Goal: Task Accomplishment & Management: Complete application form

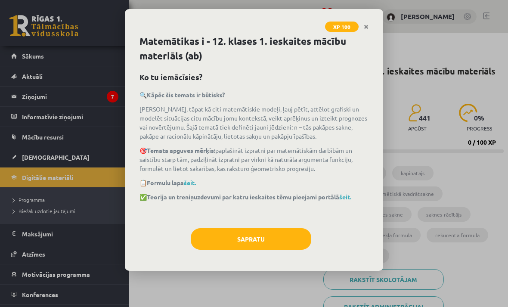
click at [290, 233] on button "Sapratu" at bounding box center [251, 239] width 121 height 22
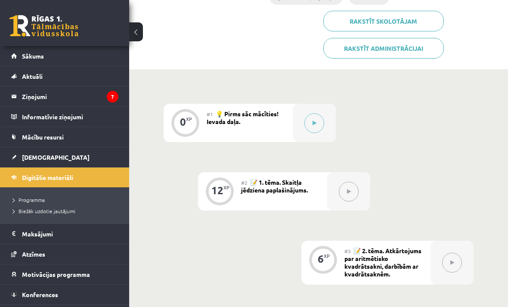
scroll to position [256, 0]
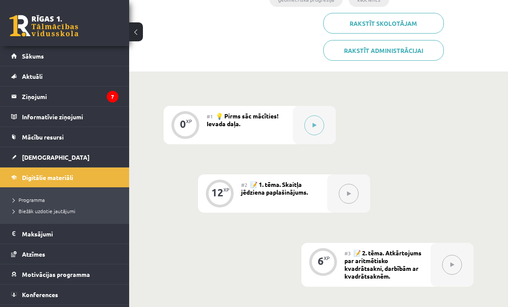
click at [316, 118] on button at bounding box center [314, 125] width 20 height 20
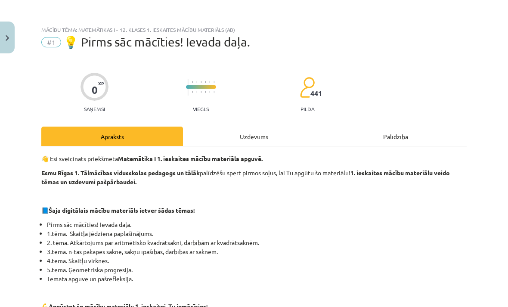
click at [263, 130] on div "Uzdevums" at bounding box center [254, 136] width 142 height 19
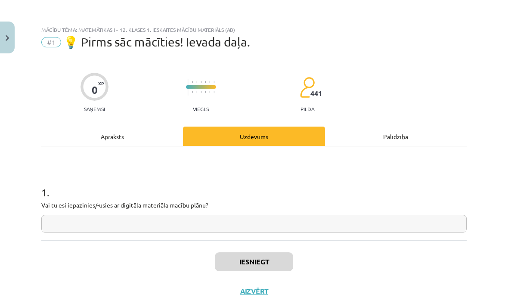
click at [358, 222] on input "text" at bounding box center [253, 224] width 425 height 18
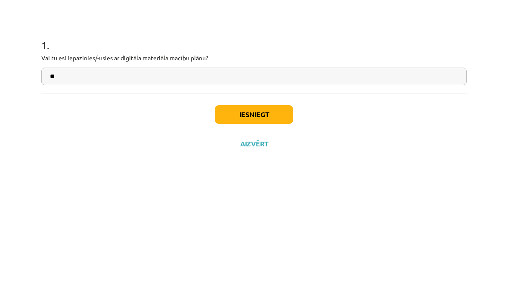
type input "**"
click at [286, 252] on button "Iesniegt" at bounding box center [254, 261] width 78 height 19
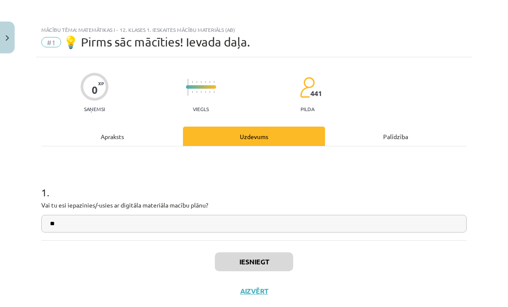
click at [276, 264] on button "Iesniegt" at bounding box center [254, 261] width 78 height 19
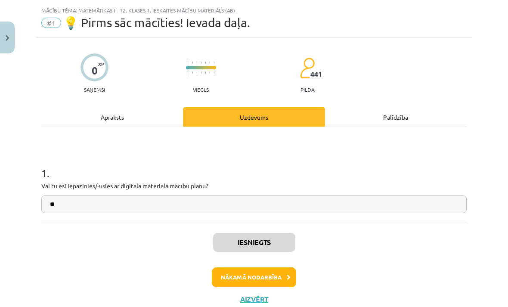
scroll to position [19, 0]
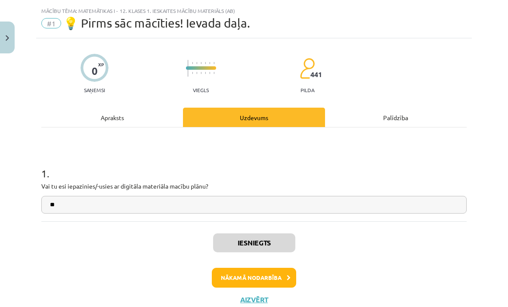
click at [285, 273] on button "Nākamā nodarbība" at bounding box center [254, 278] width 84 height 20
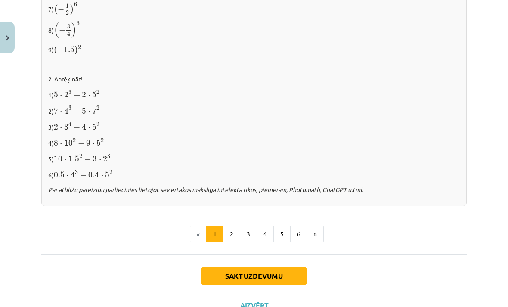
scroll to position [884, 0]
click at [284, 271] on button "Sākt uzdevumu" at bounding box center [254, 275] width 107 height 19
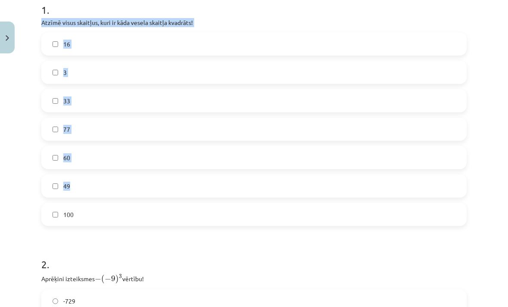
scroll to position [181, 0]
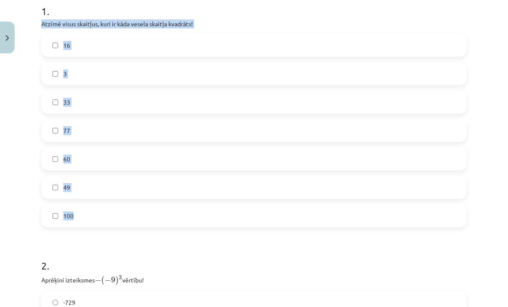
click at [22, 159] on div "Mācību tēma: Matemātikas i - 12. klases 1. ieskaites mācību materiāls (ab) #2 📝…" at bounding box center [254, 153] width 508 height 307
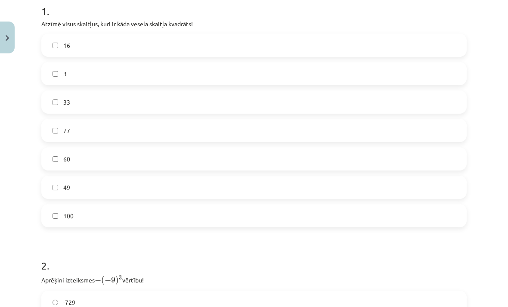
scroll to position [514, 0]
click at [120, 186] on label "49" at bounding box center [254, 187] width 424 height 22
click at [109, 222] on label "100" at bounding box center [254, 216] width 424 height 22
click at [51, 45] on label "16" at bounding box center [254, 45] width 424 height 22
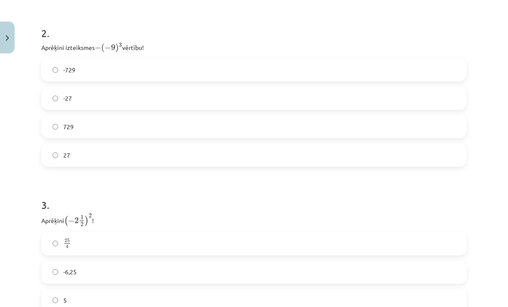
scroll to position [414, 0]
click at [240, 127] on label "729" at bounding box center [254, 126] width 424 height 22
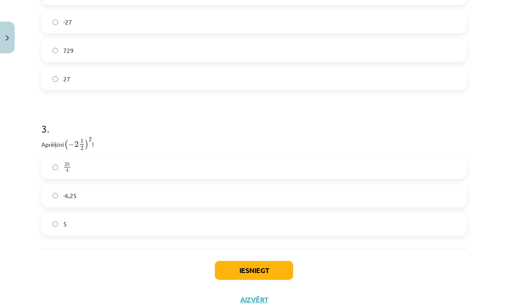
scroll to position [489, 0]
click at [206, 168] on label "25 4 25 4" at bounding box center [254, 168] width 424 height 22
click at [264, 263] on button "Iesniegt" at bounding box center [254, 270] width 78 height 19
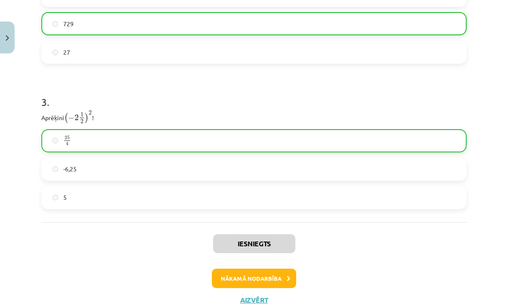
click at [265, 272] on button "Nākamā nodarbība" at bounding box center [254, 279] width 84 height 20
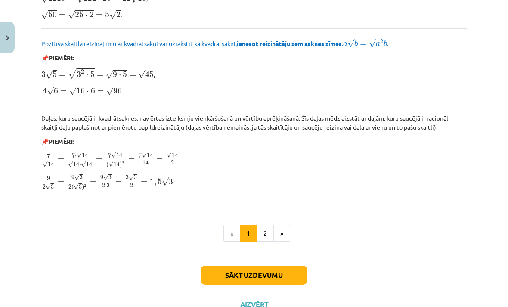
scroll to position [1009, 0]
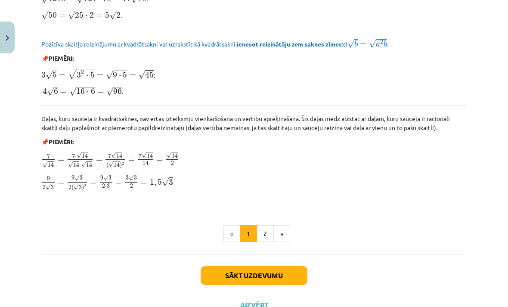
click at [276, 270] on button "Sākt uzdevumu" at bounding box center [254, 275] width 107 height 19
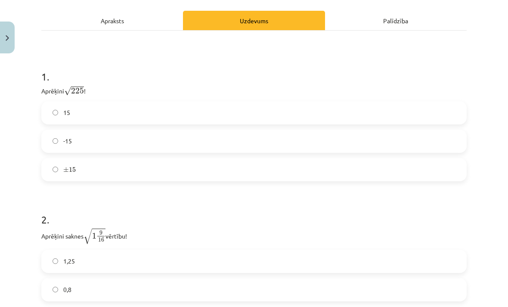
scroll to position [130, 0]
click at [203, 103] on label "15" at bounding box center [254, 113] width 424 height 22
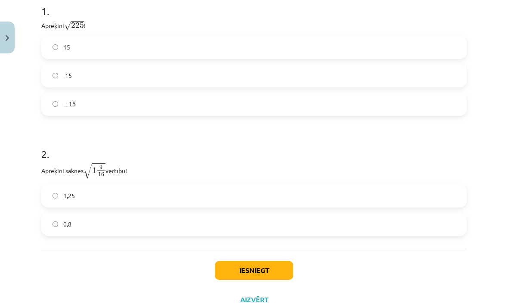
scroll to position [195, 0]
click at [167, 191] on label "1,25" at bounding box center [254, 196] width 424 height 22
click at [258, 269] on button "Iesniegt" at bounding box center [254, 270] width 78 height 19
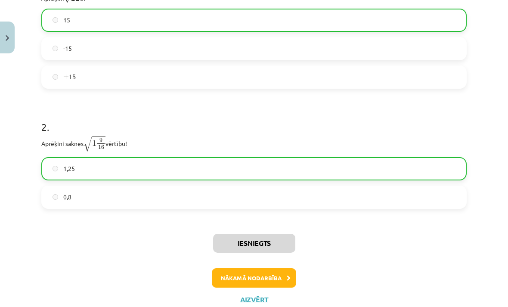
click at [263, 276] on button "Nākamā nodarbība" at bounding box center [254, 278] width 84 height 20
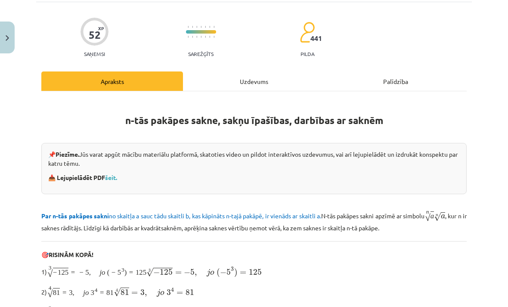
scroll to position [22, 0]
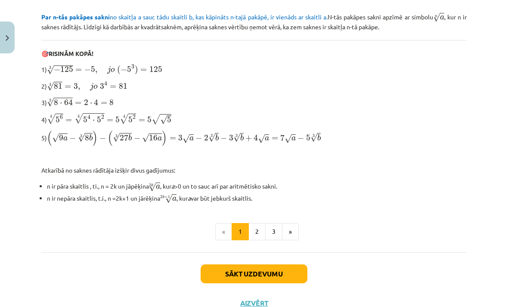
click at [272, 270] on button "Sākt uzdevumu" at bounding box center [254, 273] width 107 height 19
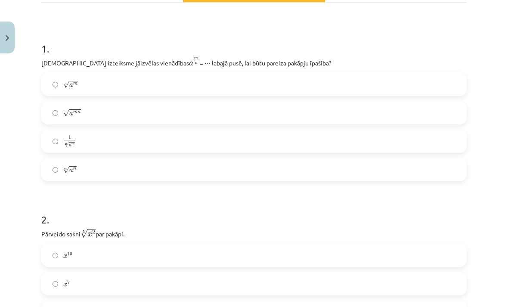
scroll to position [144, 0]
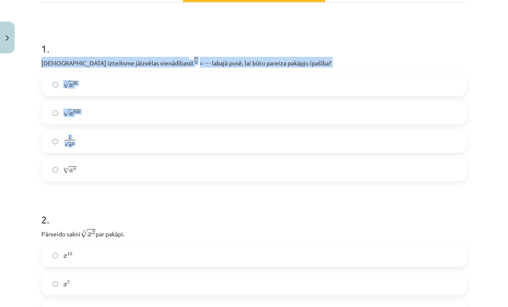
click at [193, 199] on h1 "2 ." at bounding box center [253, 211] width 425 height 27
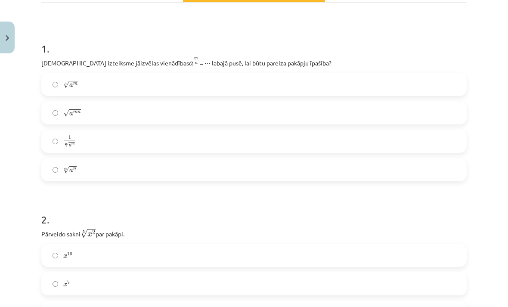
click at [166, 80] on label "n √ a m a m n" at bounding box center [254, 85] width 424 height 22
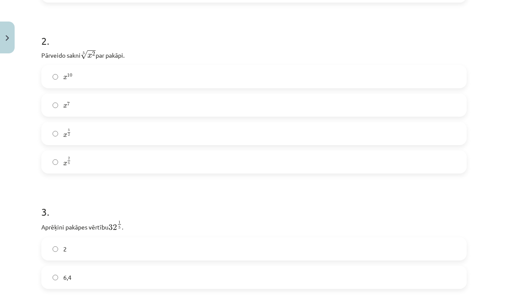
scroll to position [322, 0]
click at [242, 165] on label "x 2 5 x 2 5" at bounding box center [254, 162] width 424 height 22
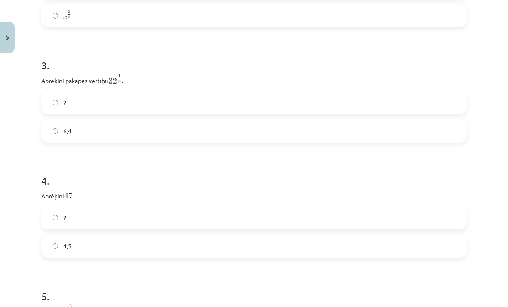
scroll to position [469, 0]
click at [186, 98] on label "2" at bounding box center [254, 103] width 424 height 22
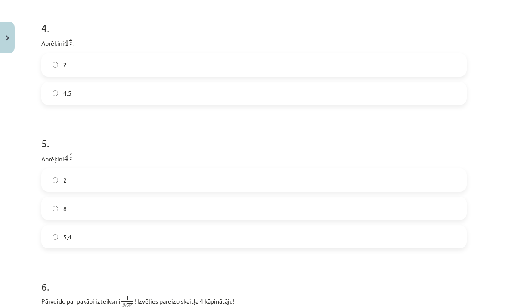
scroll to position [622, 0]
click at [220, 63] on label "2" at bounding box center [254, 65] width 424 height 22
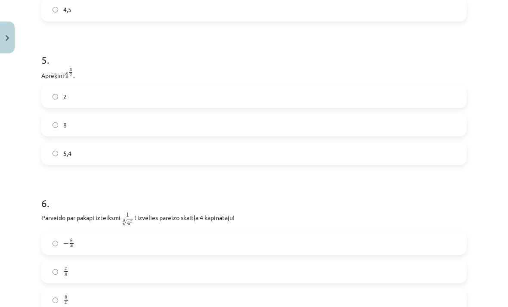
scroll to position [707, 0]
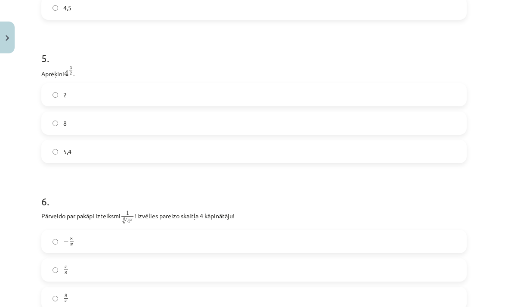
click at [148, 121] on label "8" at bounding box center [254, 123] width 424 height 22
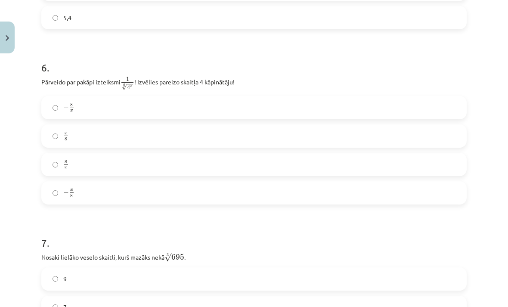
scroll to position [841, 0]
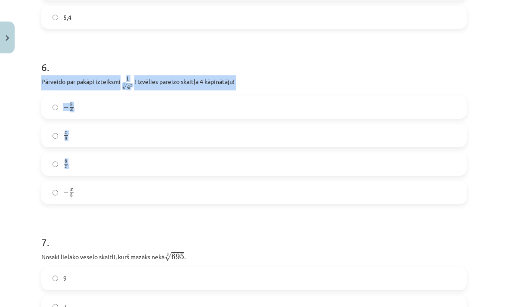
copy div "Pārveido par pakāpi izteiksmi 1 8 √ 4 x 1 4 x 8 ! Izvēlies pareizo skaitļa 4 kā…"
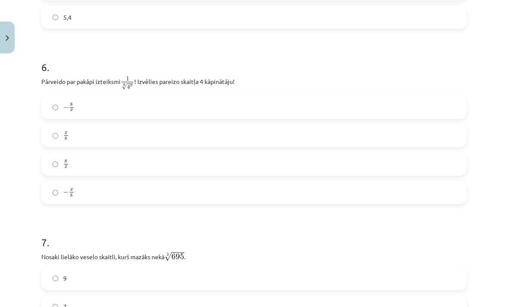
click at [116, 187] on label "− x 8 − x 8" at bounding box center [254, 193] width 424 height 22
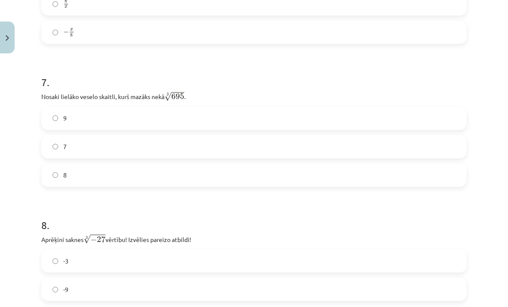
scroll to position [1002, 0]
click at [214, 115] on label "9" at bounding box center [254, 118] width 424 height 22
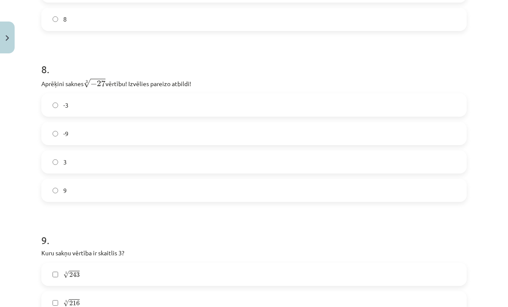
scroll to position [1157, 0]
click at [131, 105] on label "-3" at bounding box center [254, 105] width 424 height 22
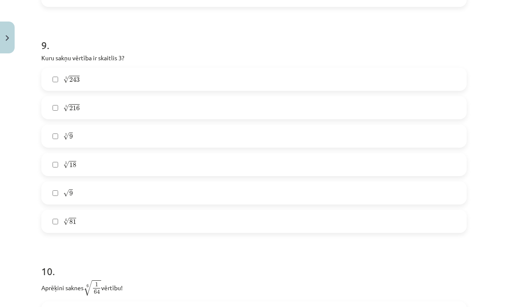
scroll to position [1352, 0]
click at [131, 195] on label "√ 9 9" at bounding box center [254, 193] width 424 height 22
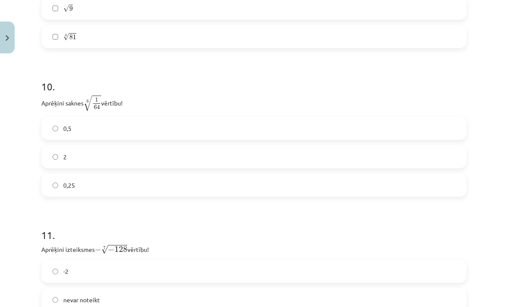
scroll to position [1538, 0]
click at [219, 136] on label "0,5" at bounding box center [254, 127] width 424 height 22
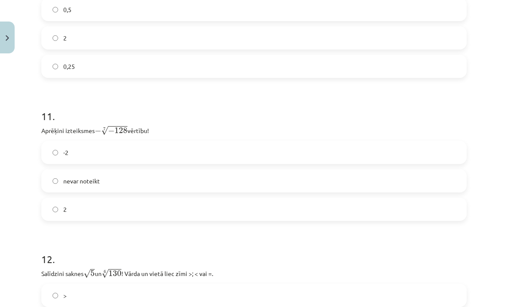
scroll to position [1655, 0]
click at [165, 214] on label "2" at bounding box center [254, 210] width 424 height 22
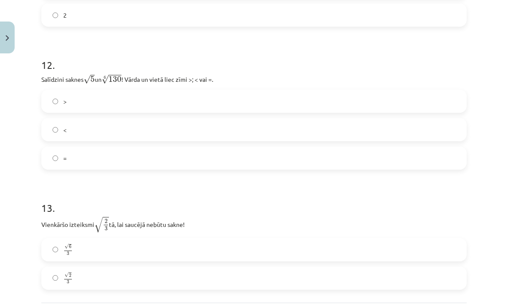
scroll to position [1850, 0]
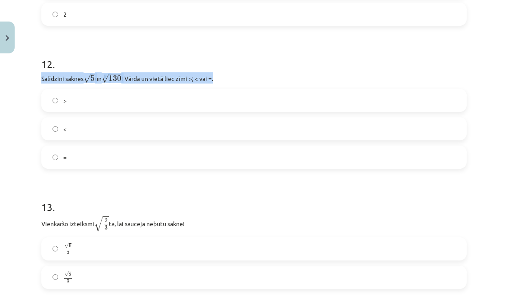
copy p "Salīdzini saknes √ 5 5 un 6 √ 130 130 6 ! Vārda un vietā liec zīmi >; < vai =."
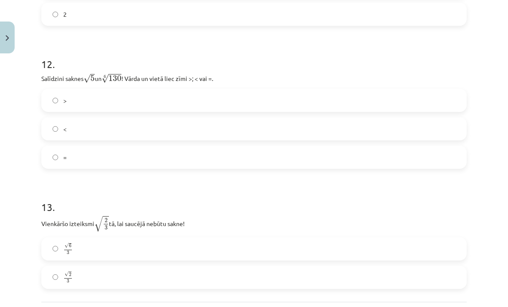
click at [119, 132] on label "<" at bounding box center [254, 129] width 424 height 22
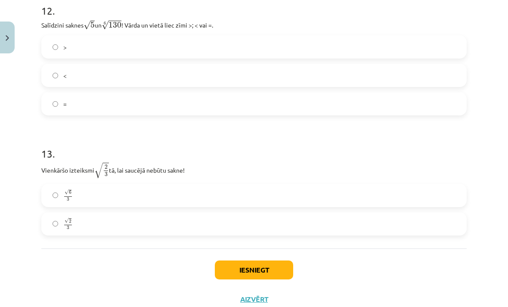
scroll to position [1903, 0]
click at [196, 197] on label "√ 6 3 6 3" at bounding box center [254, 196] width 424 height 22
click at [272, 269] on button "Iesniegt" at bounding box center [254, 270] width 78 height 19
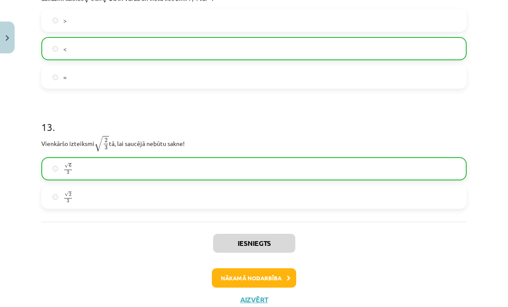
click at [276, 271] on button "Nākamā nodarbība" at bounding box center [254, 278] width 84 height 20
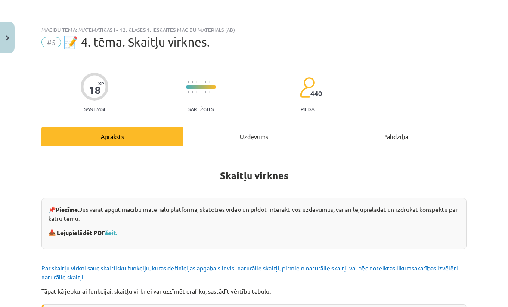
scroll to position [0, 0]
click at [266, 132] on div "Uzdevums" at bounding box center [254, 136] width 142 height 19
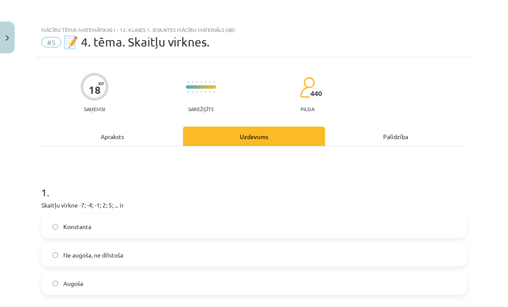
click at [121, 136] on div "Apraksts" at bounding box center [112, 136] width 142 height 19
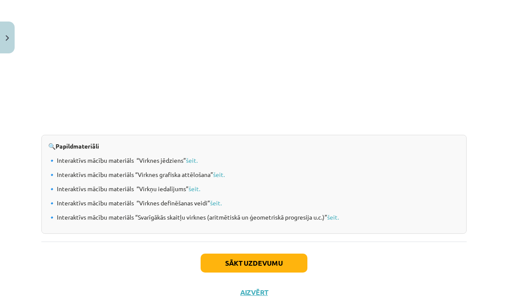
scroll to position [869, 0]
click at [269, 269] on button "Sākt uzdevumu" at bounding box center [254, 263] width 107 height 19
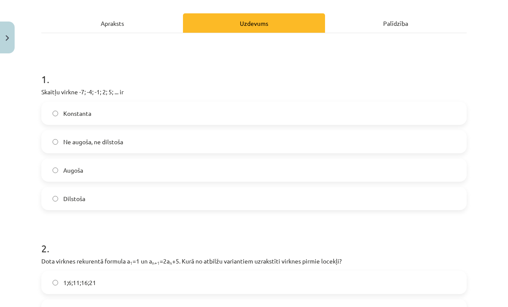
scroll to position [114, 0]
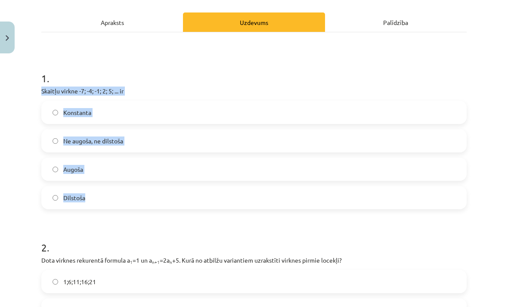
click at [306, 235] on h1 "2 ." at bounding box center [253, 239] width 425 height 27
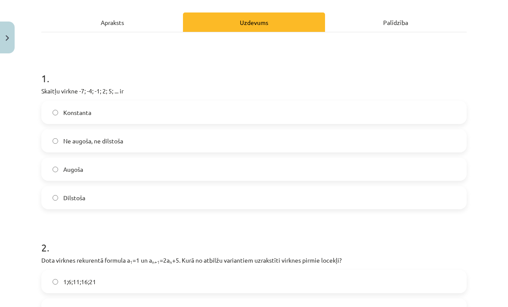
click at [186, 166] on label "Augoša" at bounding box center [254, 169] width 424 height 22
click at [76, 15] on div "Apraksts" at bounding box center [112, 21] width 142 height 19
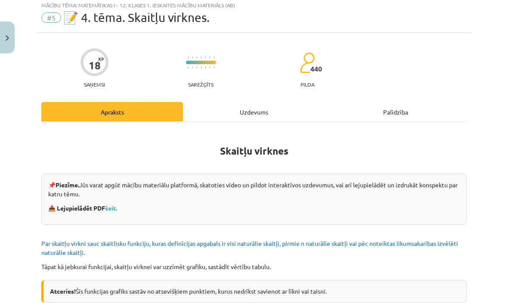
scroll to position [22, 0]
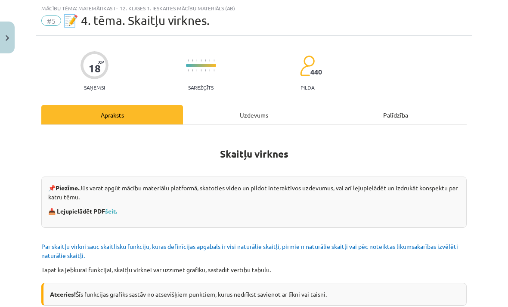
click at [272, 117] on div "Uzdevums" at bounding box center [254, 114] width 142 height 19
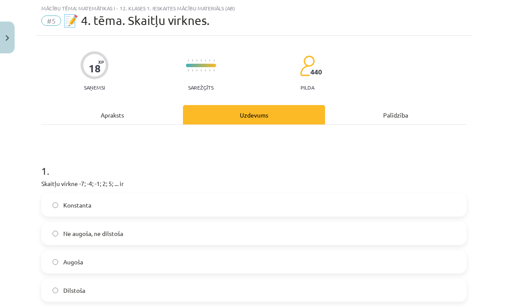
click at [93, 105] on div "Apraksts" at bounding box center [112, 114] width 142 height 19
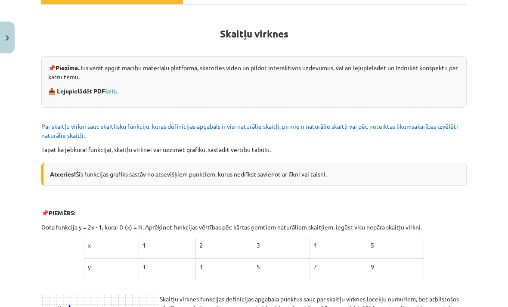
scroll to position [154, 0]
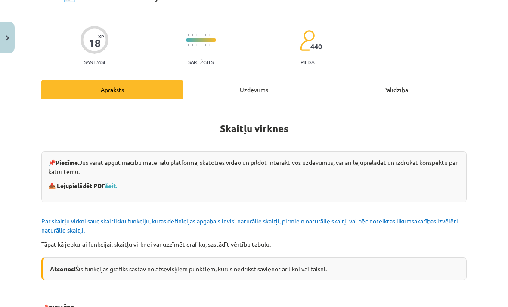
click at [283, 89] on div "Uzdevums" at bounding box center [254, 89] width 142 height 19
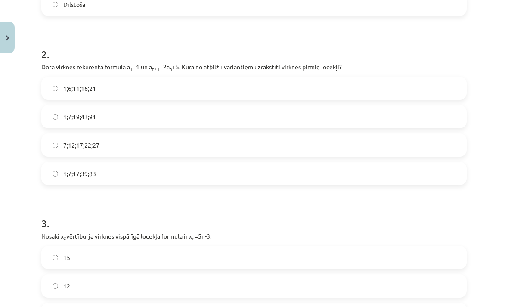
scroll to position [307, 0]
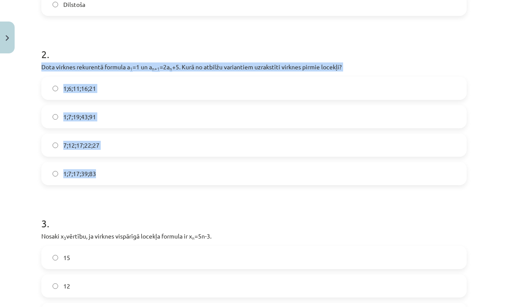
copy div "Dota virknes rekurentā formula a 1 =1 un a n+1 =2a n +5. Kurā no atbilžu varian…"
click at [360, 215] on h1 "3 ." at bounding box center [253, 215] width 425 height 27
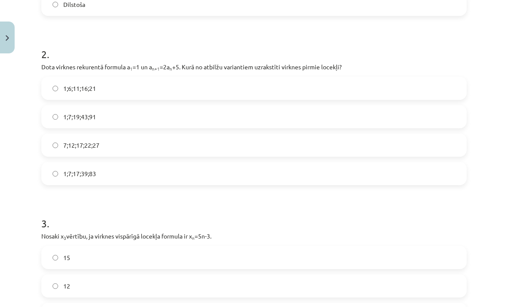
click at [48, 111] on label "1;7;19;43;91" at bounding box center [254, 117] width 424 height 22
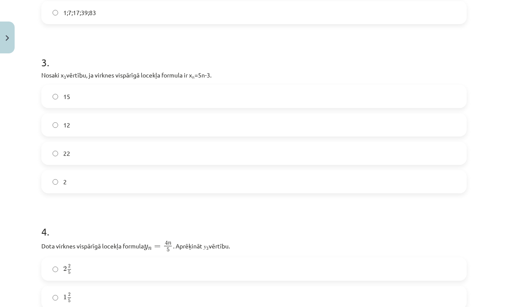
scroll to position [469, 0]
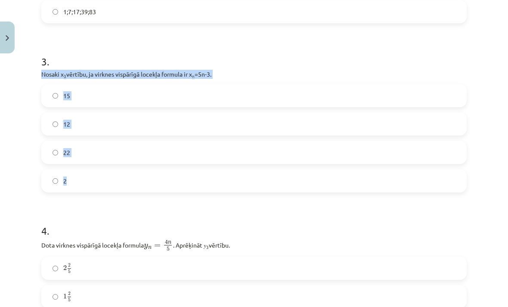
copy div "Nosaki x 3 vērtību, ja virknes vispārīgā locekļa formula ir x n =5n-3. 15 12 22…"
click at [281, 219] on h1 "4 ." at bounding box center [253, 223] width 425 height 27
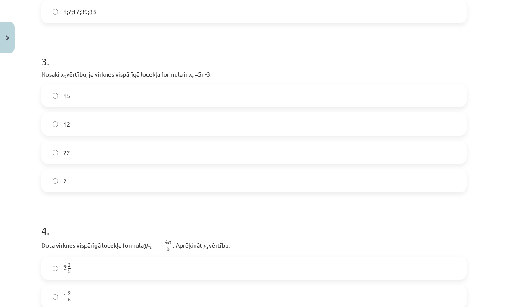
click at [125, 122] on label "12" at bounding box center [254, 124] width 424 height 22
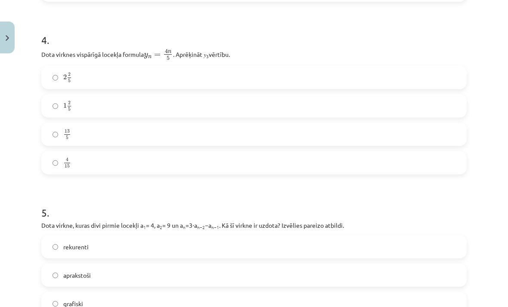
scroll to position [660, 0]
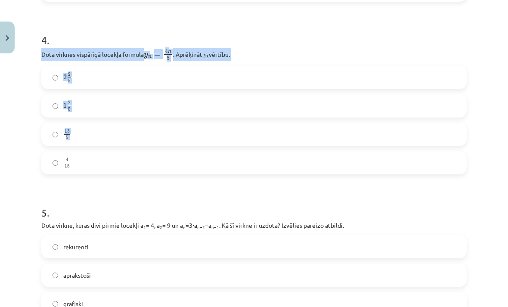
copy div "Dota virknes vispārīgā locekļa formula y n = 4 n 5 y n = 4 n 5 . Aprēķināt 𝑦 3 …"
click at [132, 194] on h1 "5 ." at bounding box center [253, 205] width 425 height 27
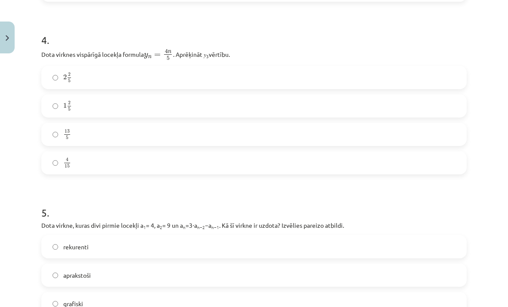
click at [122, 74] on label "2 2 5 2 2 5" at bounding box center [254, 78] width 424 height 22
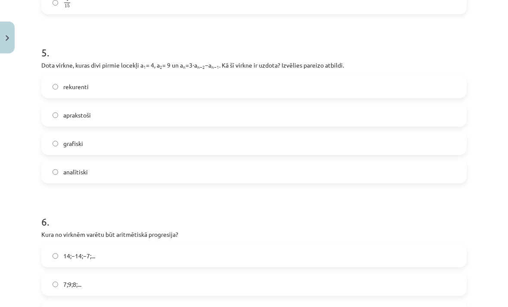
scroll to position [820, 0]
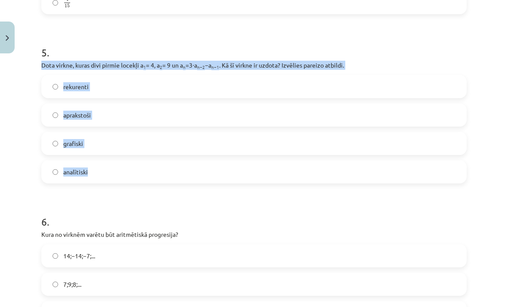
copy div "Dota virkne, kuras divi pirmie locekļi a 1 = 4, a 2 = 9 un a n =3⋅a n−2 −a n−1 …"
click at [218, 209] on h1 "6 ." at bounding box center [253, 214] width 425 height 27
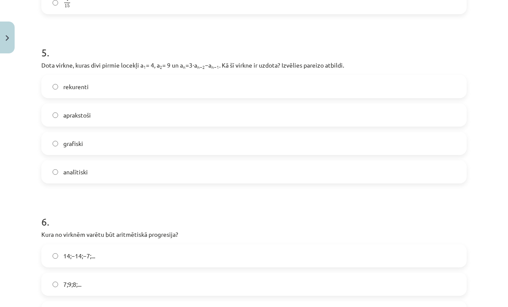
click at [134, 87] on label "rekurenti" at bounding box center [254, 87] width 424 height 22
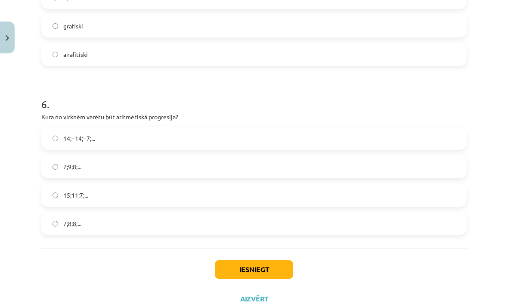
scroll to position [937, 0]
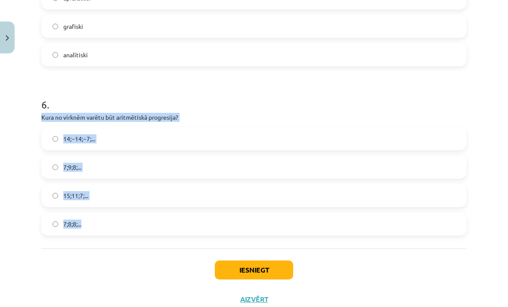
copy div "Kura no virknēm varētu būt aritmētiskā progresija? 14;−14;−7;... 7;9;8;... 15;1…"
click at [388, 265] on div "Iesniegt Aizvērt" at bounding box center [253, 278] width 425 height 60
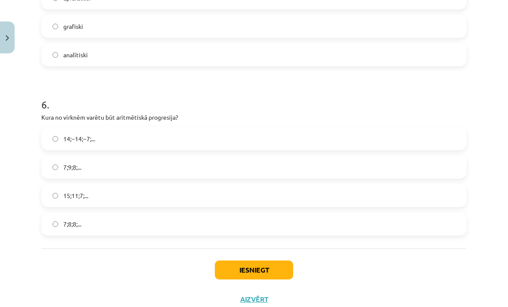
click at [158, 195] on label "15;11;7;..." at bounding box center [254, 196] width 424 height 22
click at [257, 272] on button "Iesniegt" at bounding box center [254, 269] width 78 height 19
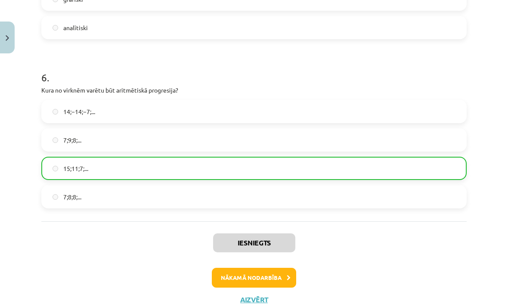
click at [274, 272] on button "Nākamā nodarbība" at bounding box center [254, 278] width 84 height 20
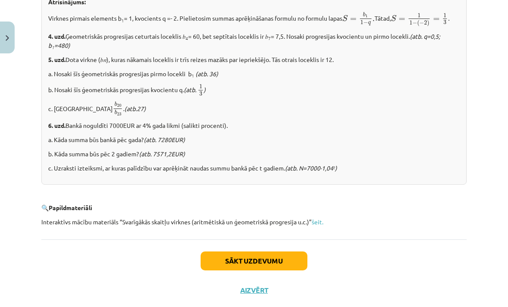
scroll to position [1056, 0]
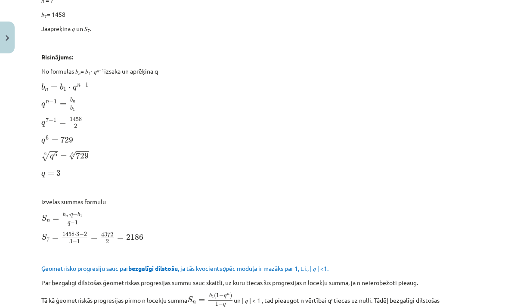
click at [6, 38] on img "Close" at bounding box center [7, 38] width 3 height 6
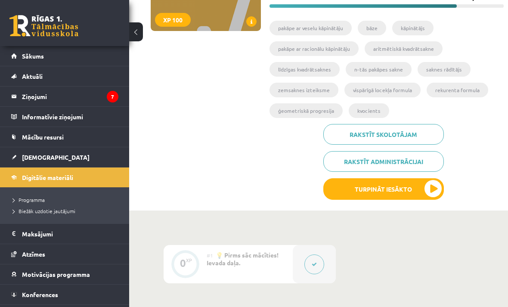
scroll to position [145, 0]
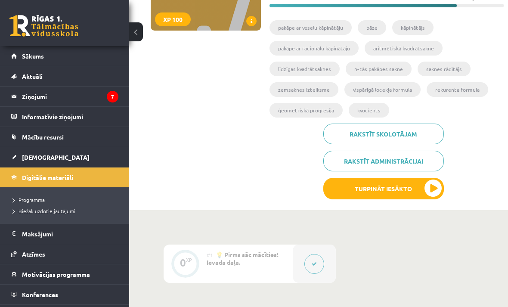
click at [429, 195] on button "Turpināt iesākto" at bounding box center [383, 189] width 121 height 22
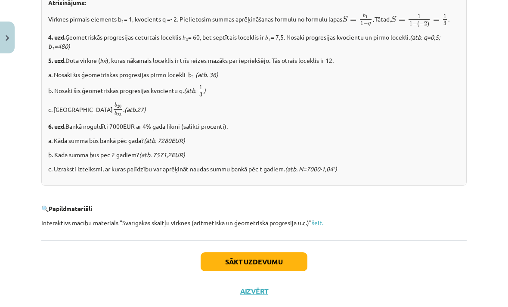
click at [284, 269] on button "Sākt uzdevumu" at bounding box center [254, 261] width 107 height 19
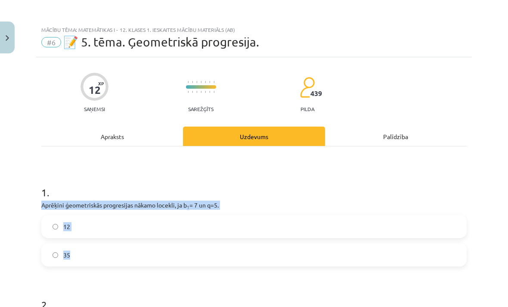
scroll to position [173, 0]
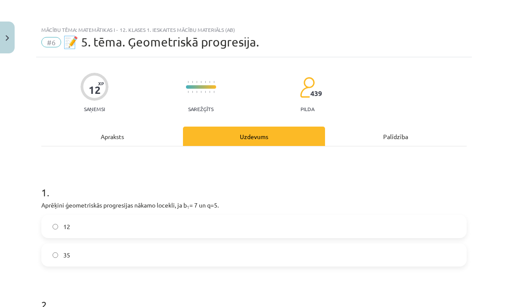
click at [143, 256] on label "35" at bounding box center [254, 255] width 424 height 22
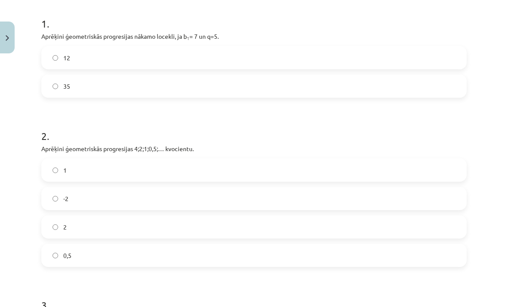
scroll to position [174, 0]
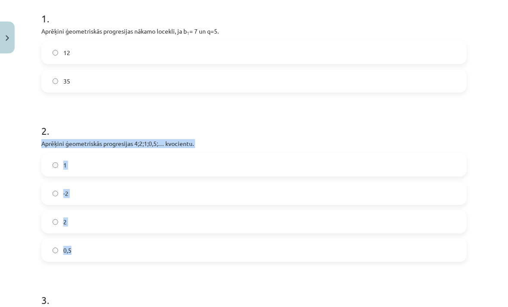
copy div "Aprēķini ģeometriskās progresijas 4;2;1;0,5;… kvocientu. 1 -2 2 0,5"
click at [427, 260] on label "0,5" at bounding box center [254, 250] width 424 height 22
click at [405, 266] on form "1 . Aprēķini ģeometriskās progresijas nākamo locekli, ja b 1 = 7 un q=5. 12 35 …" at bounding box center [253, 213] width 425 height 433
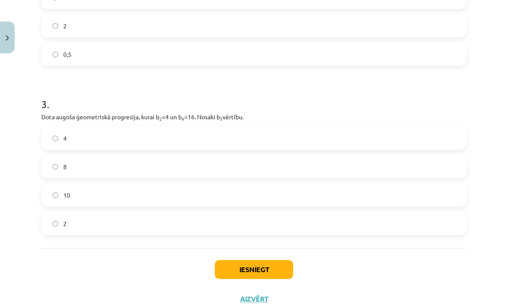
scroll to position [369, 0]
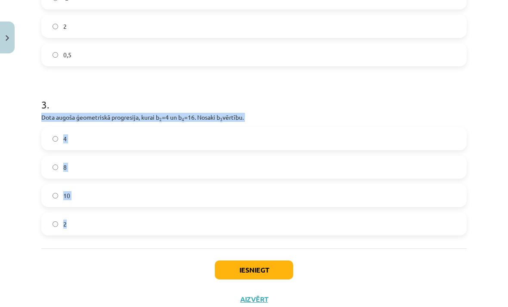
copy div "Dota augoša ģeometriskā progresija, kurai b 2 =4 un b 4 =16. Nosaki b 3 vērtību…"
click at [25, 160] on div "Mācību tēma: Matemātikas i - 12. klases 1. ieskaites mācību materiāls (ab) #6 📝…" at bounding box center [254, 153] width 508 height 307
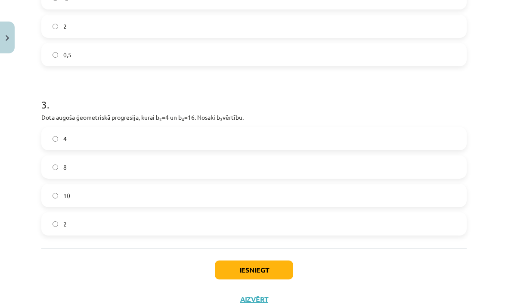
click at [56, 162] on label "8" at bounding box center [254, 167] width 424 height 22
click at [287, 269] on button "Iesniegt" at bounding box center [254, 269] width 78 height 19
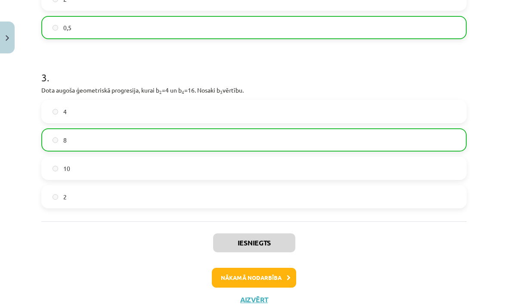
click at [263, 278] on button "Nākamā nodarbība" at bounding box center [254, 278] width 84 height 20
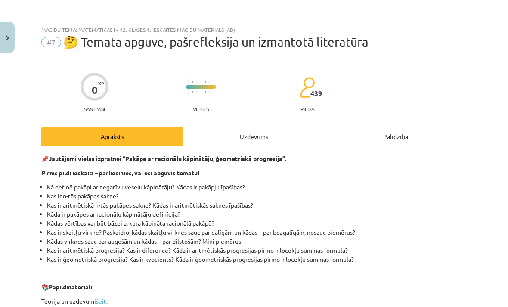
scroll to position [0, 0]
click at [9, 39] on img "Close" at bounding box center [7, 38] width 3 height 6
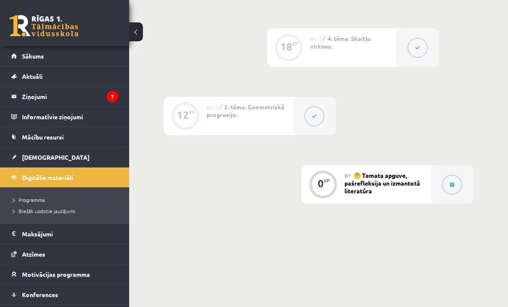
scroll to position [665, 0]
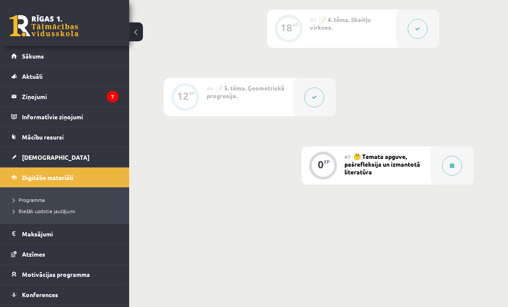
click at [393, 167] on div "#7 🤔 Temata apguve, pašrefleksija un izmantotā literatūra" at bounding box center [387, 165] width 86 height 38
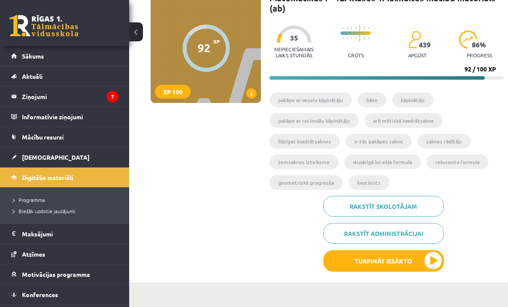
scroll to position [73, 0]
click at [419, 263] on button "Turpināt iesākto" at bounding box center [383, 262] width 121 height 22
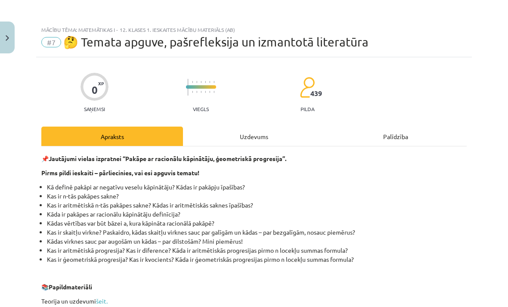
click at [269, 132] on div "Uzdevums" at bounding box center [254, 136] width 142 height 19
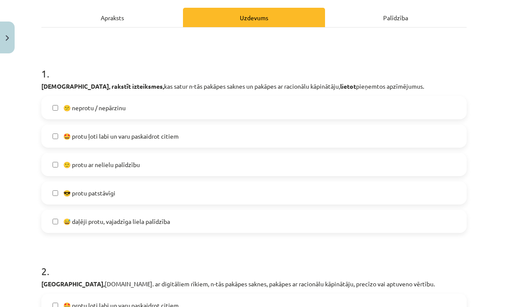
scroll to position [119, 0]
click at [189, 192] on label "😎 protu patstāvīgi" at bounding box center [254, 193] width 424 height 22
click at [173, 162] on label "🙂 protu ar nelielu palīdzību" at bounding box center [254, 165] width 424 height 22
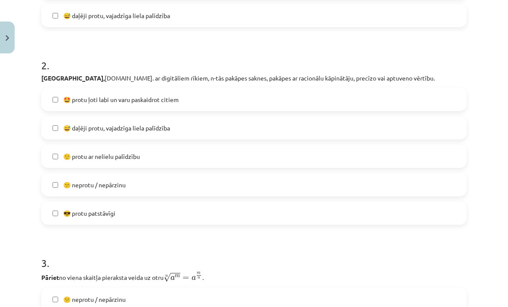
scroll to position [325, 0]
click at [215, 127] on label "😅 daļēji protu, vajadzīga liela palīdzība" at bounding box center [254, 128] width 424 height 22
click at [258, 125] on label "😅 daļēji protu, vajadzīga liela palīdzība" at bounding box center [254, 128] width 424 height 22
click at [288, 217] on label "😎 protu patstāvīgi" at bounding box center [254, 213] width 424 height 22
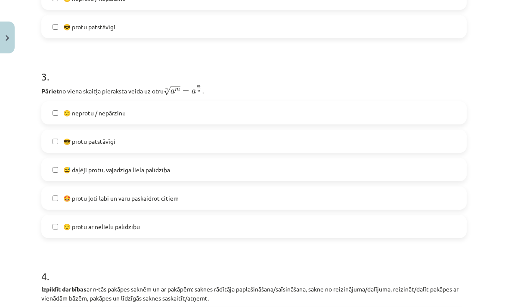
scroll to position [511, 0]
click at [180, 145] on label "😎 protu patstāvīgi" at bounding box center [254, 141] width 424 height 22
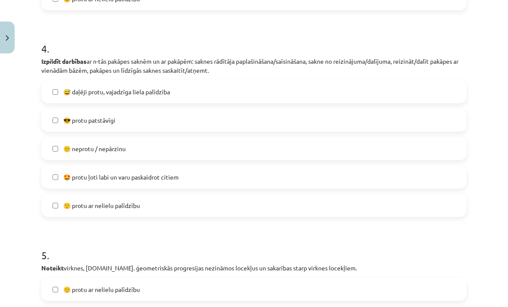
scroll to position [739, 0]
click at [217, 116] on label "😎 protu patstāvīgi" at bounding box center [254, 120] width 424 height 22
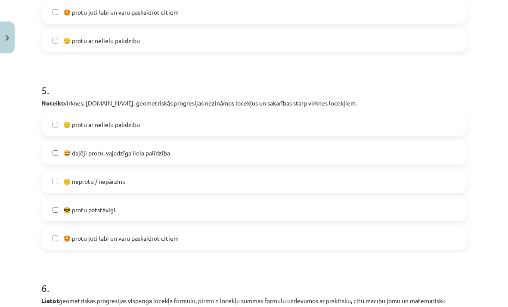
scroll to position [904, 0]
click at [234, 122] on label "🙂 protu ar nelielu palīdzību" at bounding box center [254, 124] width 424 height 22
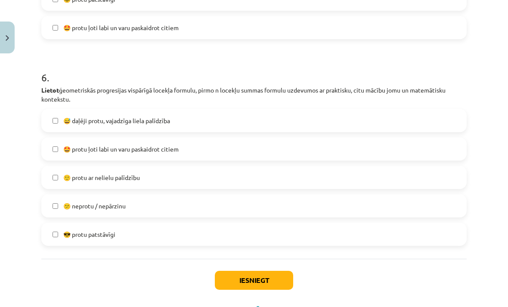
scroll to position [1114, 0]
click at [186, 178] on label "🙂 protu ar nelielu palīdzību" at bounding box center [254, 178] width 424 height 22
click at [267, 279] on button "Iesniegt" at bounding box center [254, 280] width 78 height 19
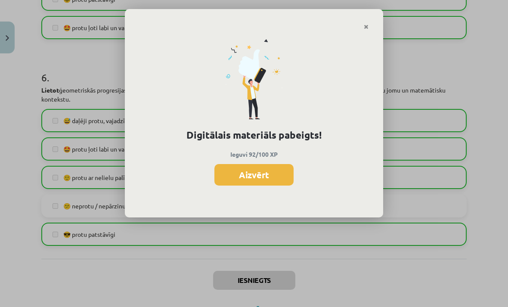
click at [258, 174] on button "Aizvērt" at bounding box center [253, 175] width 79 height 22
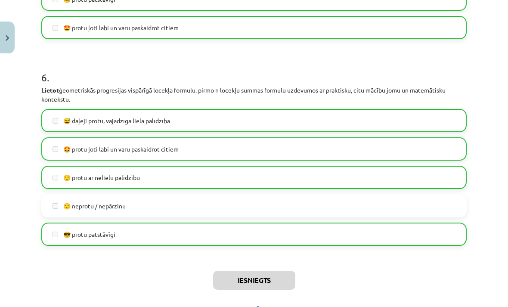
click at [254, 305] on button "Aizvērt" at bounding box center [254, 309] width 33 height 9
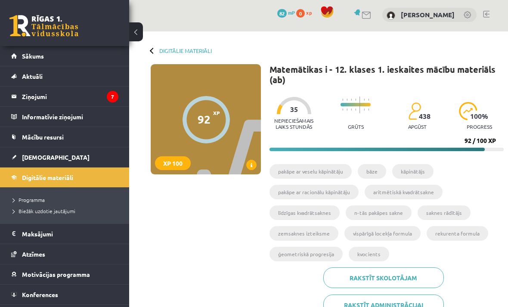
scroll to position [18, 0]
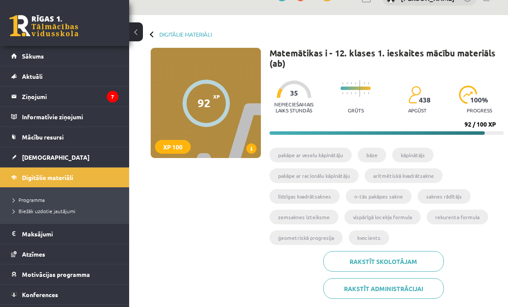
click at [38, 172] on link "Digitālie materiāli" at bounding box center [64, 177] width 107 height 20
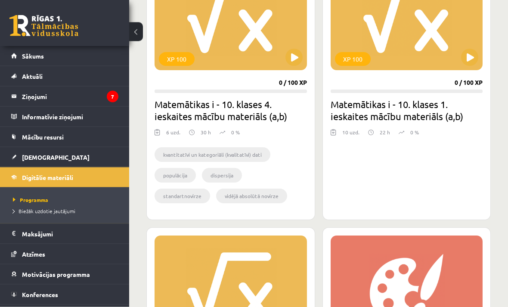
scroll to position [291, 0]
click at [28, 155] on span "[DEMOGRAPHIC_DATA]" at bounding box center [56, 157] width 68 height 8
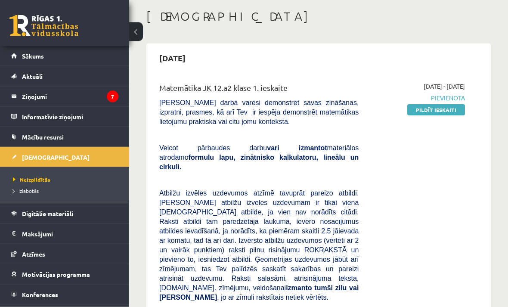
scroll to position [41, 0]
click at [453, 110] on link "Pildīt ieskaiti" at bounding box center [436, 109] width 58 height 11
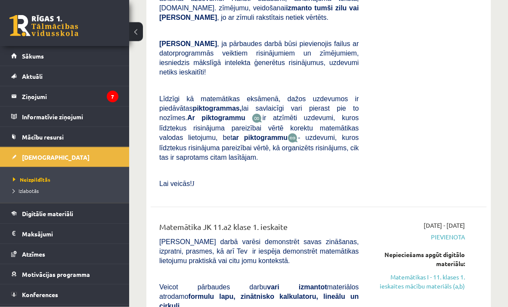
scroll to position [2835, 0]
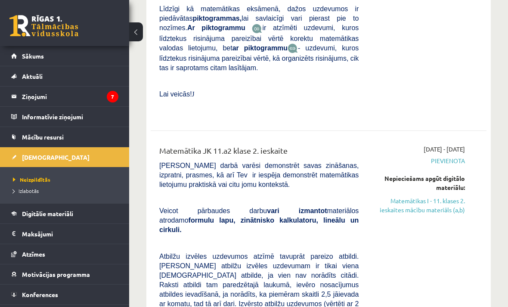
click at [16, 210] on link "Digitālie materiāli" at bounding box center [64, 214] width 107 height 20
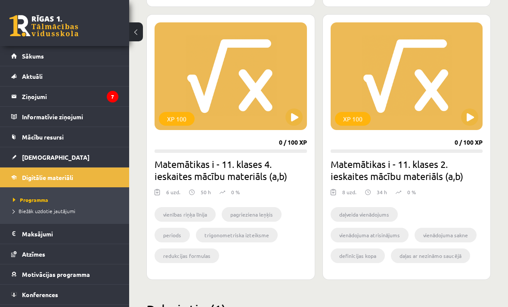
scroll to position [1643, 0]
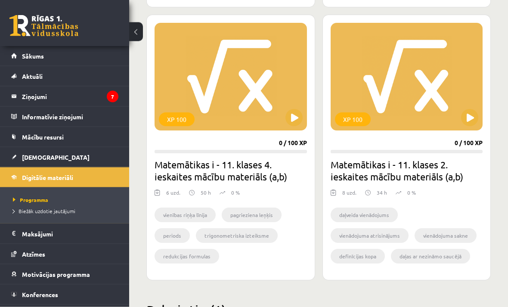
click at [433, 75] on div "XP 100" at bounding box center [407, 77] width 152 height 108
click at [402, 82] on div "XP 100" at bounding box center [407, 77] width 152 height 108
click at [392, 179] on h2 "Matemātikas i - 11. klases 2. ieskaites mācību materiāls (a,b)" at bounding box center [407, 171] width 152 height 24
click at [408, 251] on li "daļas ar nezināmo saucējā" at bounding box center [430, 256] width 79 height 15
click at [355, 224] on ul "daļveida vienādojums vienādojuma atrisinājums vienādojuma sakne definīcijas kop…" at bounding box center [407, 238] width 152 height 60
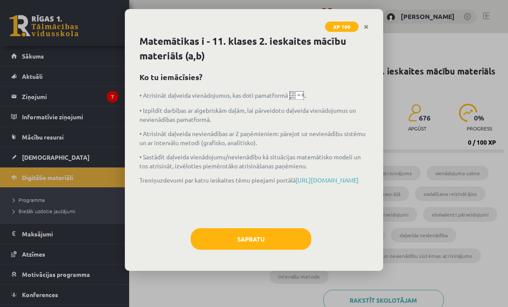
click at [368, 27] on icon "Close" at bounding box center [366, 27] width 5 height 6
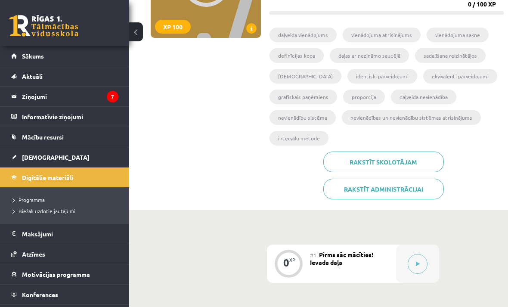
scroll to position [134, 0]
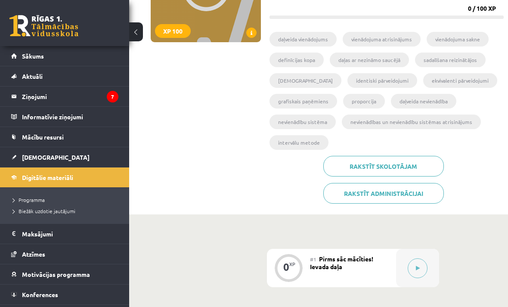
click at [19, 156] on link "[DEMOGRAPHIC_DATA]" at bounding box center [64, 157] width 107 height 20
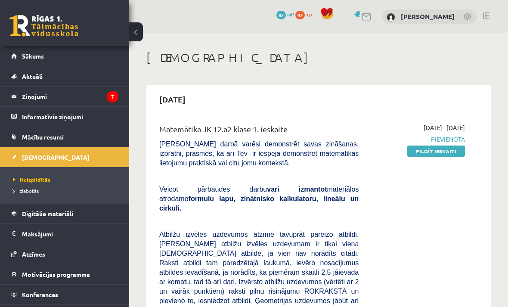
click at [446, 155] on link "Pildīt ieskaiti" at bounding box center [436, 150] width 58 height 11
click at [442, 154] on link "Pildīt ieskaiti" at bounding box center [436, 150] width 58 height 11
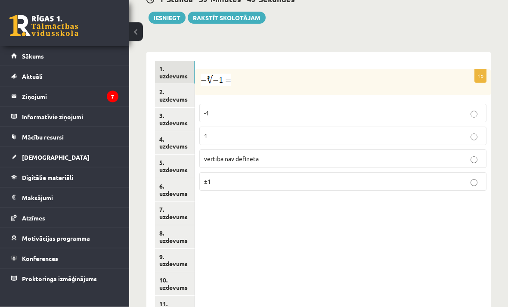
scroll to position [369, 0]
click at [390, 131] on p "1" at bounding box center [343, 135] width 278 height 9
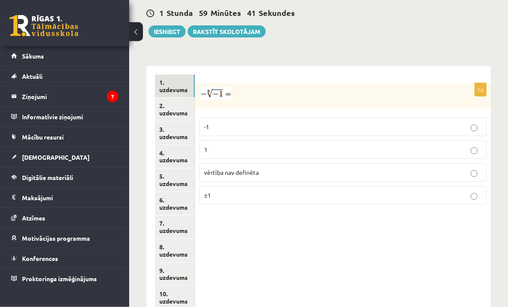
scroll to position [355, 0]
click at [178, 98] on link "2. uzdevums" at bounding box center [175, 109] width 40 height 23
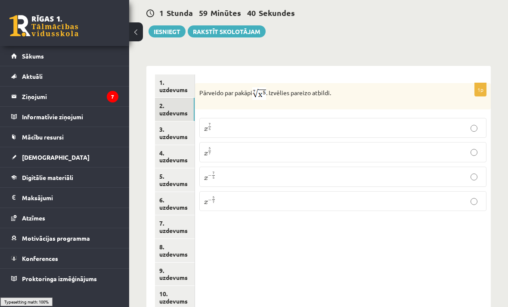
click at [163, 84] on link "1. uzdevums" at bounding box center [175, 85] width 40 height 23
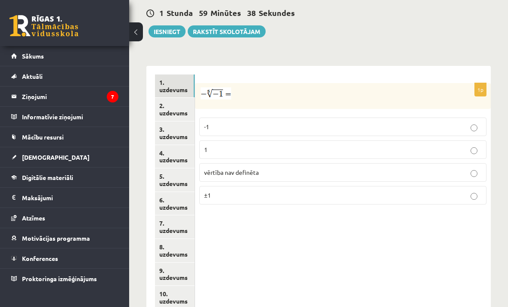
click at [170, 105] on link "2. uzdevums" at bounding box center [175, 109] width 40 height 23
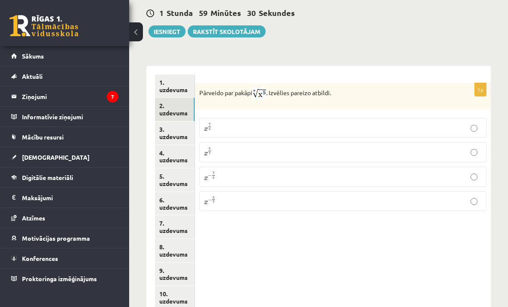
click at [282, 142] on label "x 5 7 x 5 7" at bounding box center [342, 152] width 287 height 20
click at [171, 125] on link "3. uzdevums" at bounding box center [175, 132] width 40 height 23
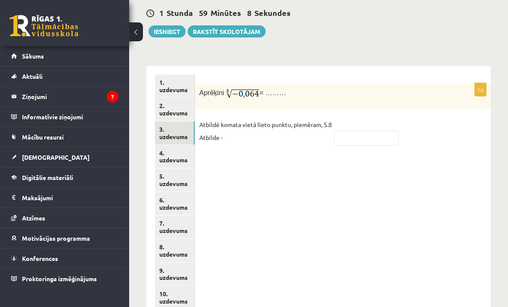
click at [376, 145] on div "1p Aprēķini = ……… Atbildē komata vietā lieto punktu, piemēram, 5.8 Atbilde -" at bounding box center [343, 118] width 296 height 70
click at [380, 131] on input "text" at bounding box center [366, 138] width 65 height 15
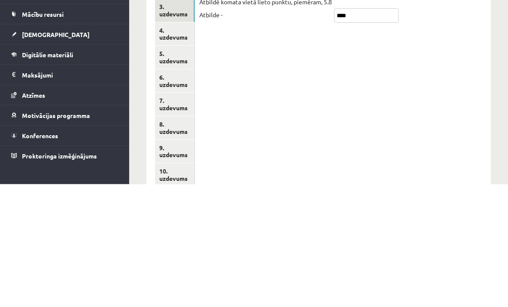
type input "****"
click at [178, 145] on link "4. uzdevums" at bounding box center [175, 156] width 40 height 23
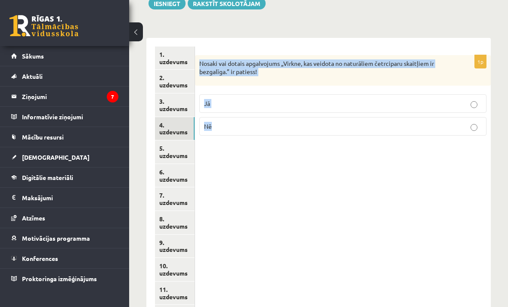
scroll to position [385, 0]
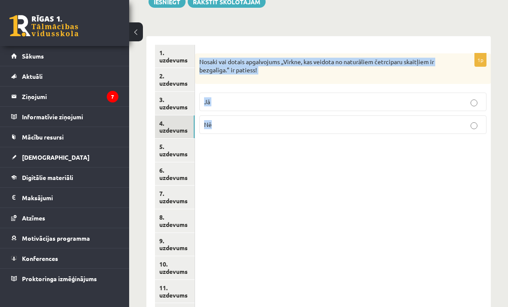
click at [304, 124] on label "Nē" at bounding box center [342, 124] width 287 height 19
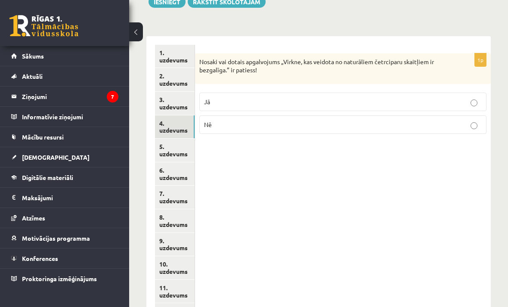
click at [322, 115] on label "Nē" at bounding box center [342, 124] width 287 height 19
click at [173, 139] on link "5. uzdevums" at bounding box center [175, 150] width 40 height 23
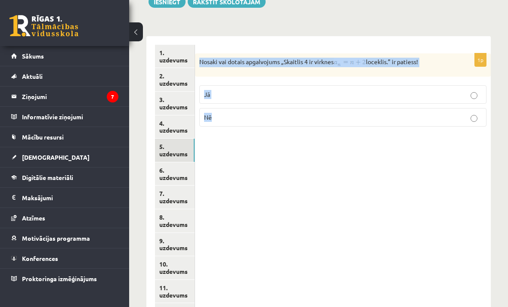
click at [354, 179] on div "1p Nosaki vai dotais apgalvojums „Skaitlis 4 ir virknes loceklis.” ir patiess! …" at bounding box center [343, 221] width 296 height 370
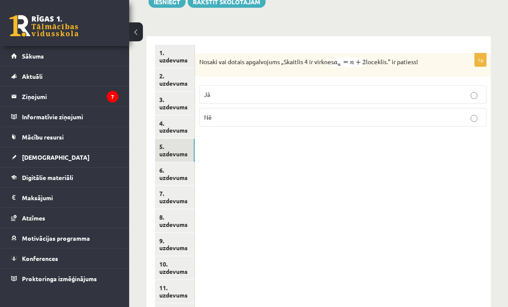
click at [340, 85] on label "Jā" at bounding box center [342, 94] width 287 height 19
click at [177, 162] on link "6. uzdevums" at bounding box center [175, 173] width 40 height 23
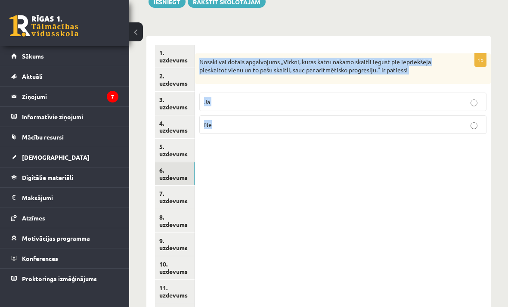
click at [285, 175] on div "1p Nosaki vai dotais apgalvojums „Virkni, kuras katru nākamo skaitli iegūst pie…" at bounding box center [343, 221] width 296 height 370
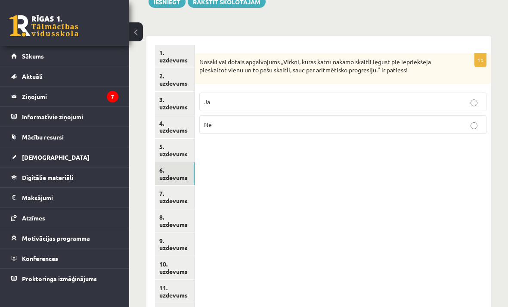
click at [305, 93] on label "Jā" at bounding box center [342, 102] width 287 height 19
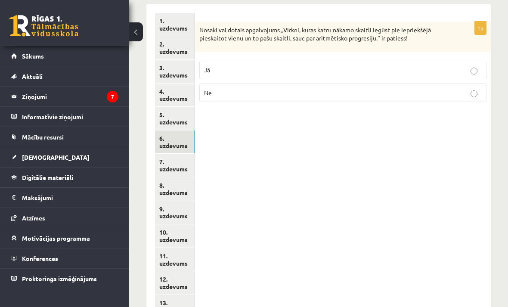
scroll to position [455, 0]
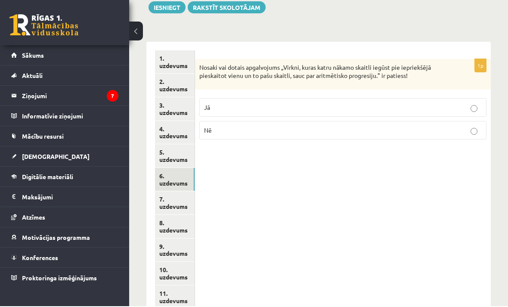
click at [172, 192] on link "7. uzdevums" at bounding box center [175, 203] width 40 height 23
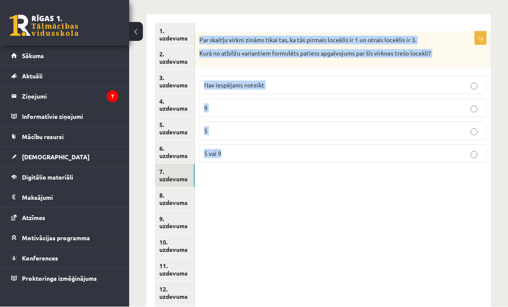
scroll to position [407, 0]
click at [372, 236] on div "1p Par skaitļu virkni zināms tikai tas, ka tās pirmais loceklis ir 1 un otrais …" at bounding box center [343, 199] width 296 height 370
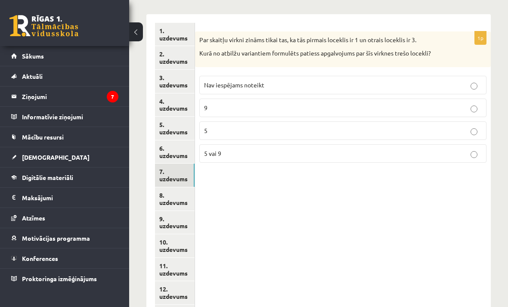
click at [314, 76] on label "Nav iespējams noteikt" at bounding box center [342, 85] width 287 height 19
click at [173, 187] on link "8. uzdevums" at bounding box center [175, 198] width 40 height 23
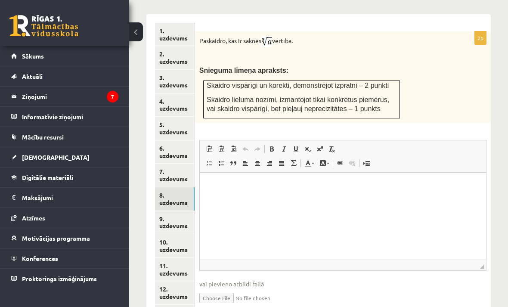
scroll to position [0, 0]
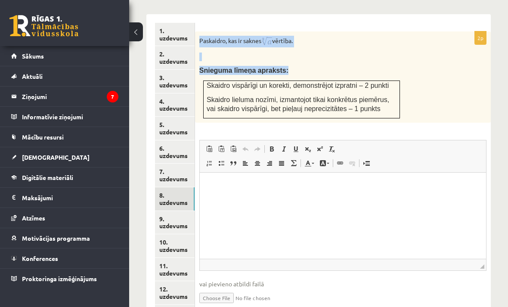
click at [476, 92] on div "Paskaidro, kas ir saknes vērtība. Snieguma līmeņa apraksts: Skaidro vispārīgi u…" at bounding box center [343, 76] width 296 height 91
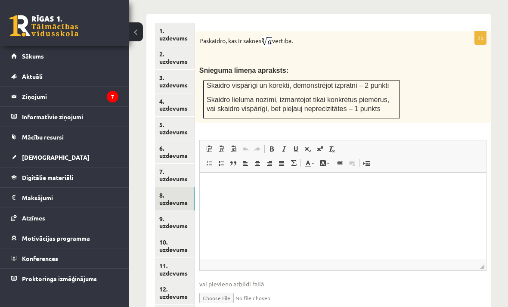
click at [399, 199] on html at bounding box center [342, 186] width 286 height 26
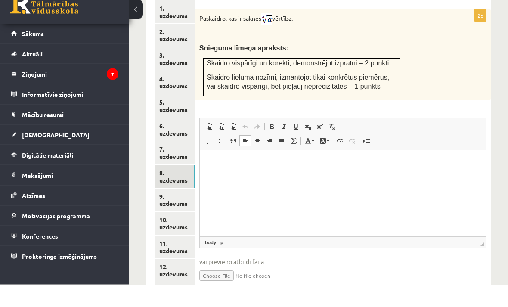
scroll to position [429, 0]
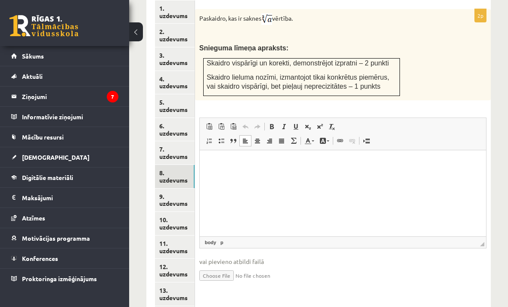
click at [293, 176] on html at bounding box center [342, 163] width 286 height 26
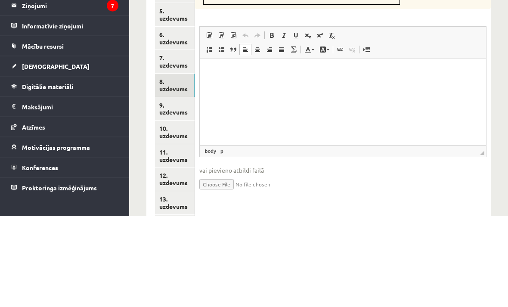
click at [244, 75] on p "Rich Text Editor, wiswyg-editor-user-answer-47024814501000" at bounding box center [342, 72] width 269 height 9
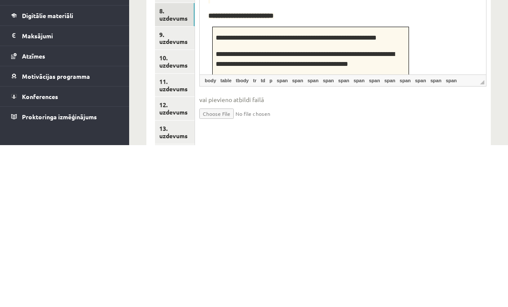
scroll to position [18, 0]
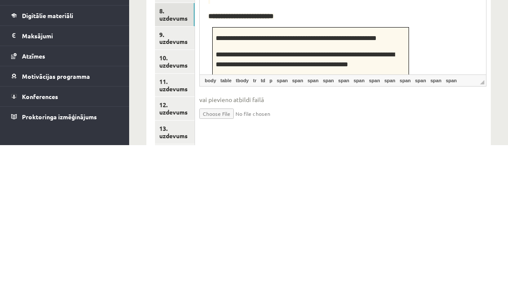
click at [434, 64] on html "**********" at bounding box center [342, 23] width 286 height 105
click at [371, 57] on span "**********" at bounding box center [304, 60] width 179 height 16
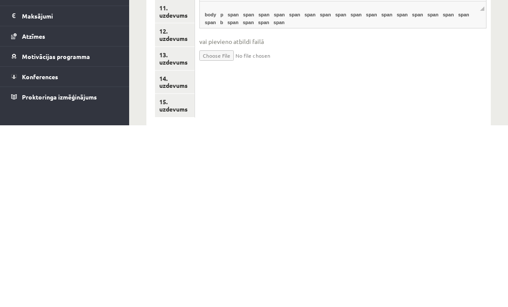
scroll to position [0, 0]
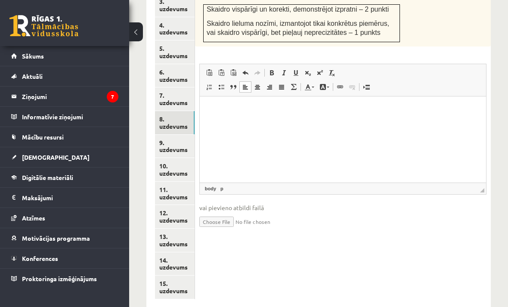
click at [306, 121] on html at bounding box center [342, 108] width 286 height 26
click at [352, 112] on html at bounding box center [342, 108] width 286 height 26
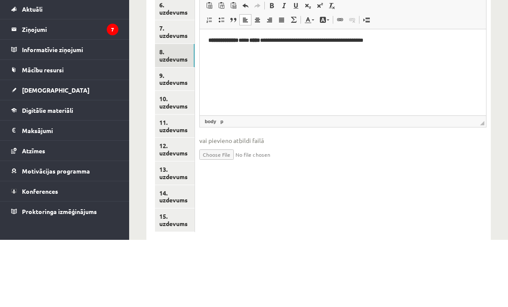
click at [260, 40] on strong "*****" at bounding box center [254, 40] width 11 height 6
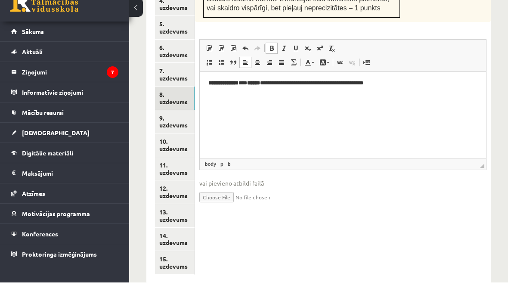
click at [260, 80] on b "*****" at bounding box center [253, 83] width 13 height 6
click at [273, 69] on span at bounding box center [271, 72] width 7 height 7
click at [222, 81] on strong "**********" at bounding box center [223, 83] width 30 height 6
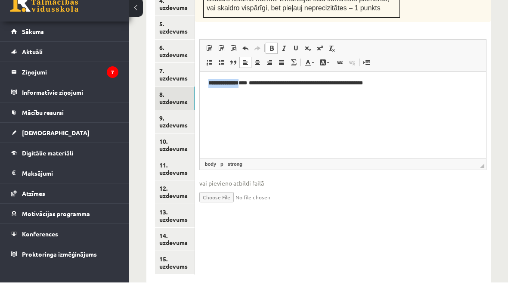
click at [272, 69] on span at bounding box center [271, 72] width 7 height 7
click at [269, 69] on span at bounding box center [271, 72] width 7 height 7
click at [272, 69] on span at bounding box center [271, 72] width 7 height 7
click at [274, 69] on span at bounding box center [271, 72] width 7 height 7
click at [276, 67] on link "Bold Keyboard shortcut Command+B" at bounding box center [272, 72] width 12 height 11
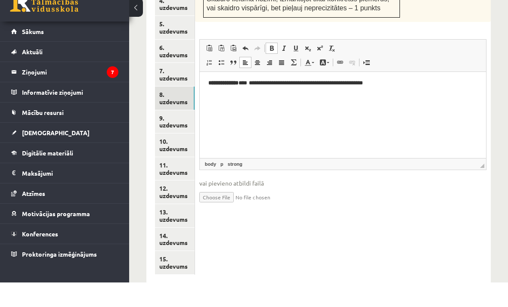
click at [273, 69] on span at bounding box center [271, 72] width 7 height 7
click at [269, 67] on link "Bold Keyboard shortcut Command+B" at bounding box center [272, 72] width 12 height 11
click at [260, 96] on html "**********" at bounding box center [342, 83] width 286 height 26
click at [237, 80] on strong "**********" at bounding box center [223, 83] width 30 height 6
click at [269, 67] on link "Bold Keyboard shortcut Command+B" at bounding box center [272, 72] width 12 height 11
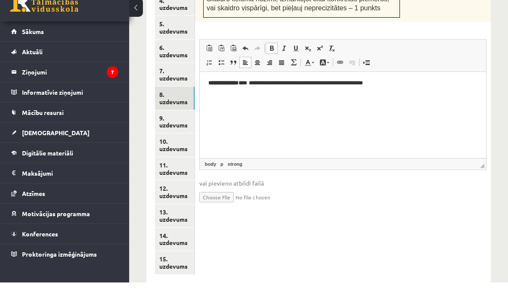
click at [278, 67] on link "Italic Keyboard shortcut Command+I" at bounding box center [284, 72] width 12 height 11
click at [286, 69] on span at bounding box center [283, 72] width 7 height 7
click at [270, 69] on span at bounding box center [271, 72] width 7 height 7
click at [272, 69] on span at bounding box center [271, 72] width 7 height 7
click at [390, 80] on p "**********" at bounding box center [342, 82] width 269 height 9
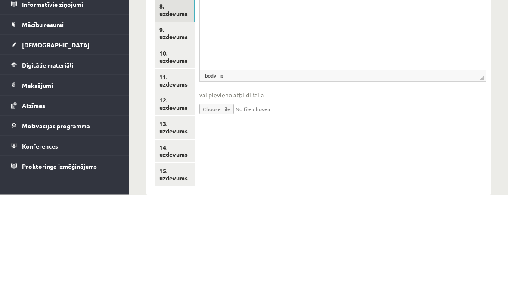
click at [417, 212] on input "file" at bounding box center [342, 221] width 287 height 18
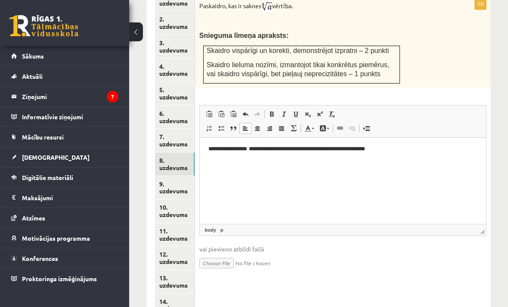
scroll to position [450, 0]
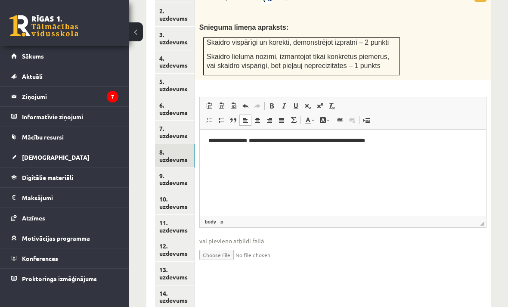
click at [429, 144] on p "**********" at bounding box center [342, 140] width 269 height 9
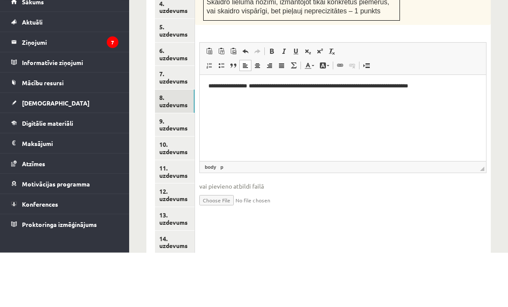
click at [206, 38] on td "Skaidro vispārīgi un korekti, demonstrējot izpratni – 2 punkti Skaidro lieluma …" at bounding box center [301, 56] width 196 height 37
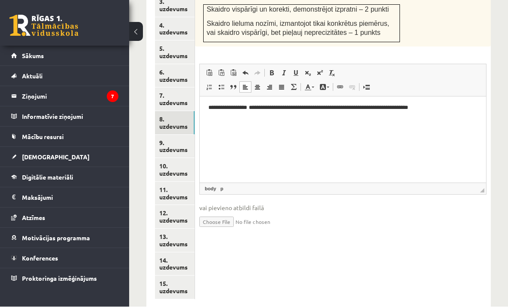
scroll to position [483, 0]
click at [171, 135] on link "9. uzdevums" at bounding box center [175, 146] width 40 height 23
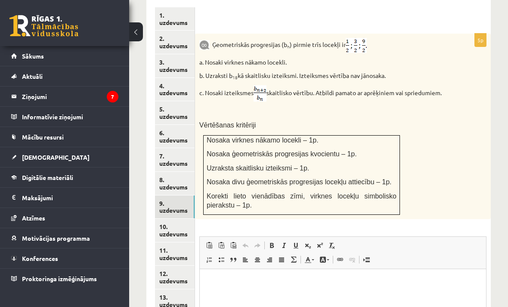
scroll to position [422, 0]
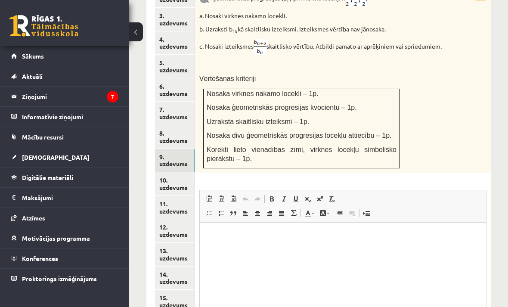
click at [333, 249] on html at bounding box center [342, 236] width 286 height 26
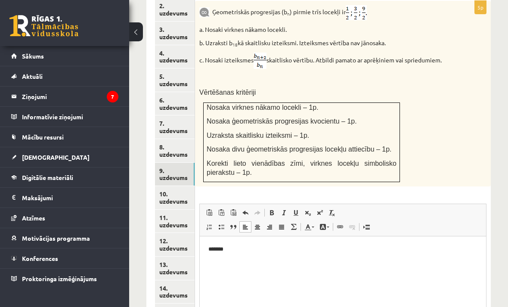
scroll to position [455, 0]
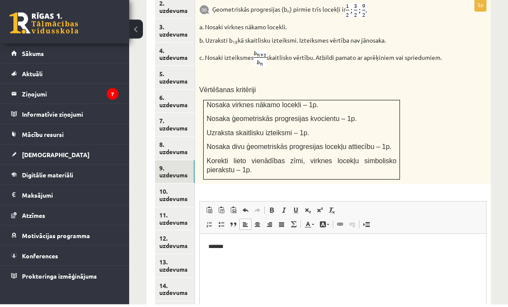
click at [219, 39] on p "b. Uzraksti b 18 kā skaitlisku izteiksmi. Izteiksmes vērtība nav jānosaka." at bounding box center [321, 43] width 244 height 9
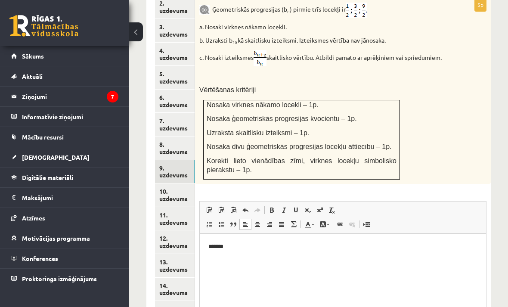
copy p "Uzraksti b 18 kā skaitlisku izteiksmi. Izteiksmes vērtība nav jānosaka."
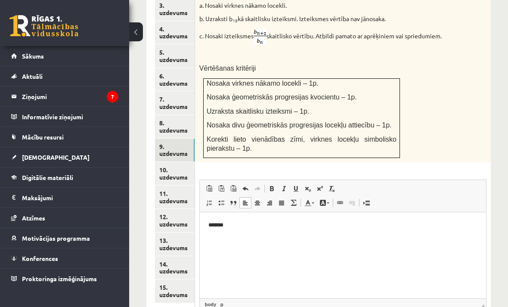
scroll to position [472, 0]
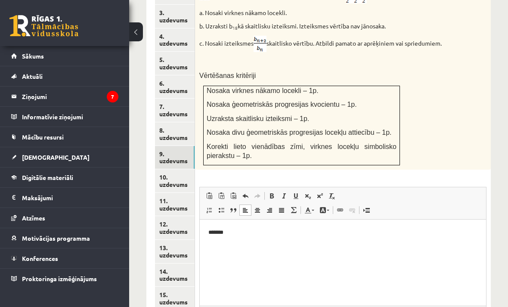
click at [313, 67] on div "Ģeometriskās progresijas (b n ) pirmie trīs locekļi ir a. Nosaki virknes nākamo…" at bounding box center [343, 77] width 296 height 186
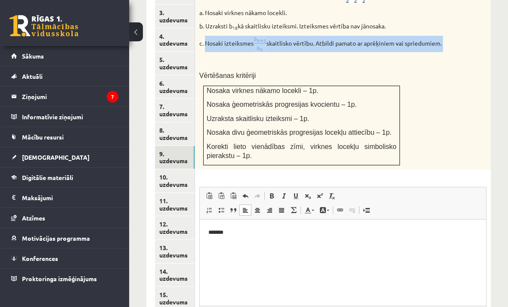
click at [285, 68] on div "Ģeometriskās progresijas (b n ) pirmie trīs locekļi ir a. Nosaki virknes nākamo…" at bounding box center [343, 77] width 296 height 186
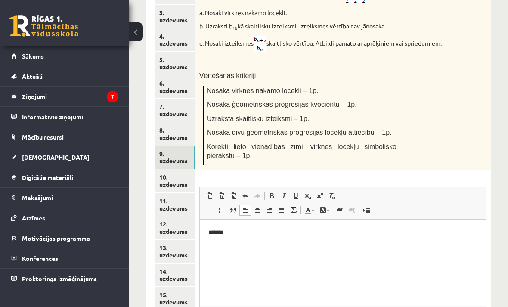
click at [274, 260] on html "*******" at bounding box center [342, 240] width 286 height 40
click at [417, 248] on p "Rich Text Editor, wiswyg-editor-user-answer-47024959717140" at bounding box center [342, 246] width 269 height 9
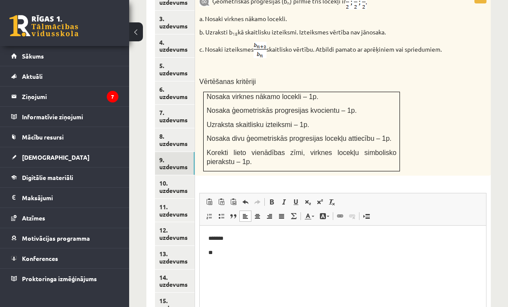
scroll to position [466, 0]
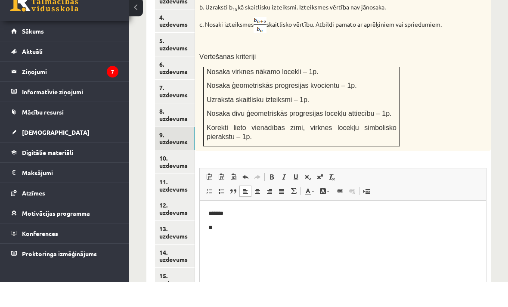
click at [448, 102] on div "Ģeometriskās progresijas (b n ) pirmie trīs locekļi ir a. Nosaki virknes nākamo…" at bounding box center [343, 83] width 296 height 186
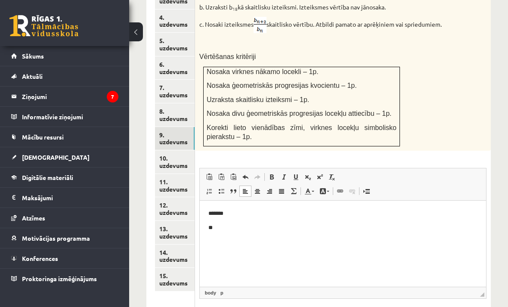
click at [425, 217] on p "*******" at bounding box center [342, 213] width 269 height 9
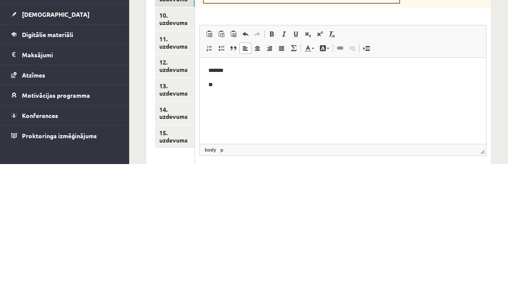
click at [276, 85] on p "**" at bounding box center [342, 84] width 269 height 9
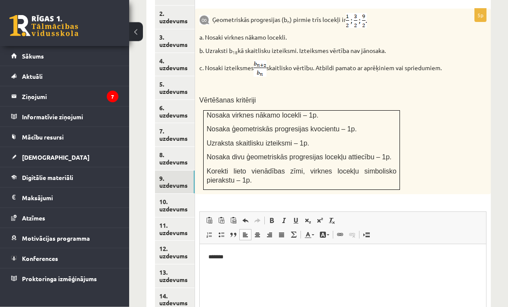
scroll to position [448, 0]
click at [177, 193] on link "10. uzdevums" at bounding box center [175, 204] width 40 height 23
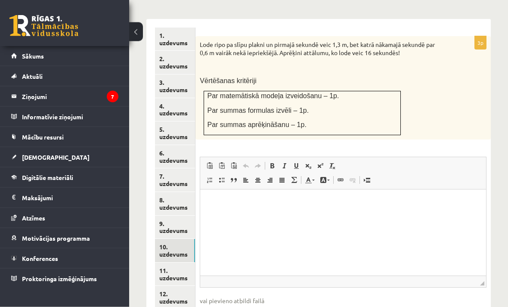
scroll to position [422, 0]
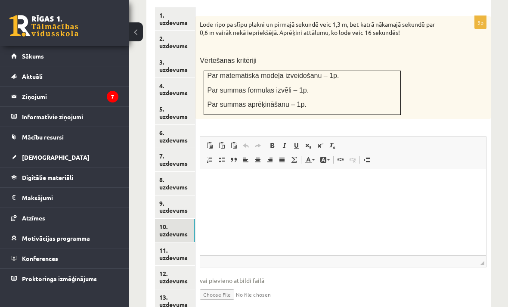
click at [163, 242] on link "11. uzdevums" at bounding box center [175, 253] width 40 height 23
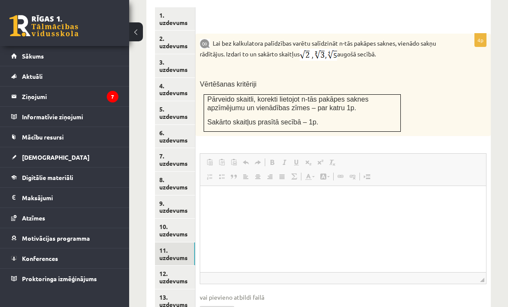
click at [167, 266] on link "12. uzdevums" at bounding box center [175, 277] width 40 height 23
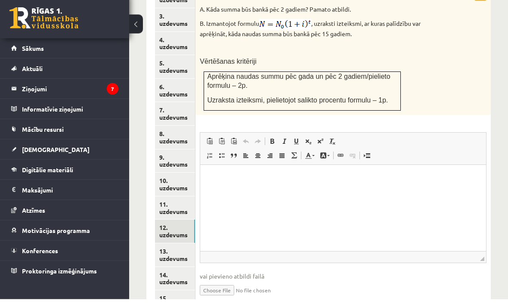
scroll to position [0, 0]
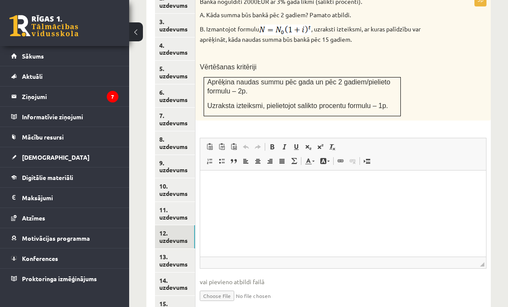
click at [169, 296] on link "15. uzdevums" at bounding box center [175, 307] width 40 height 23
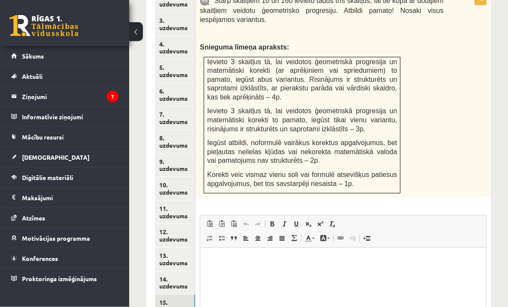
scroll to position [464, 0]
click at [173, 271] on link "14. uzdevums" at bounding box center [175, 282] width 40 height 23
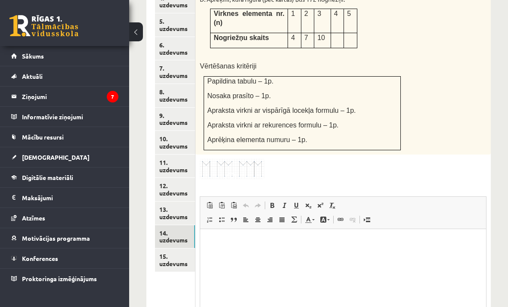
scroll to position [510, 0]
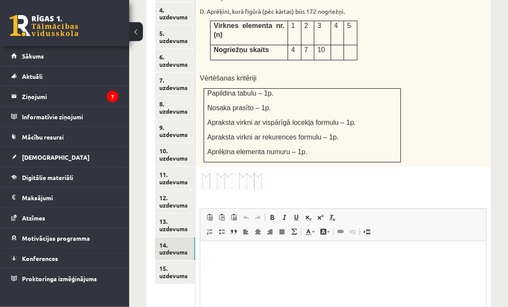
click at [178, 214] on link "13. uzdevums" at bounding box center [175, 225] width 40 height 23
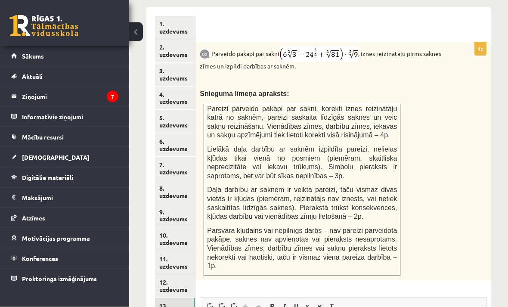
scroll to position [414, 0]
click at [173, 274] on link "12. uzdevums" at bounding box center [175, 285] width 40 height 23
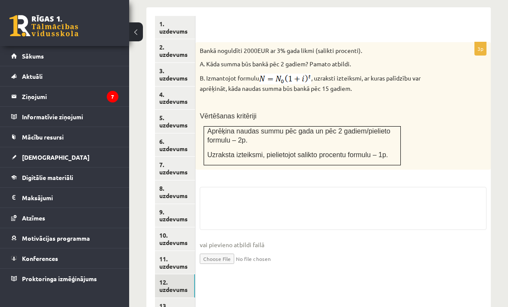
click at [167, 251] on link "11. uzdevums" at bounding box center [175, 262] width 40 height 23
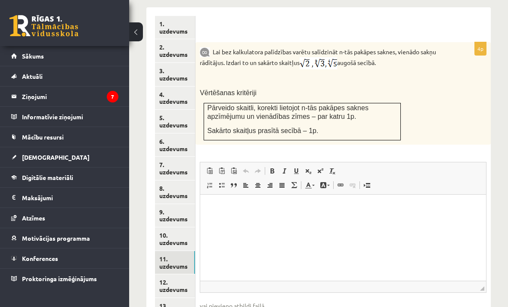
scroll to position [0, 0]
click at [167, 227] on link "10. uzdevums" at bounding box center [175, 238] width 40 height 23
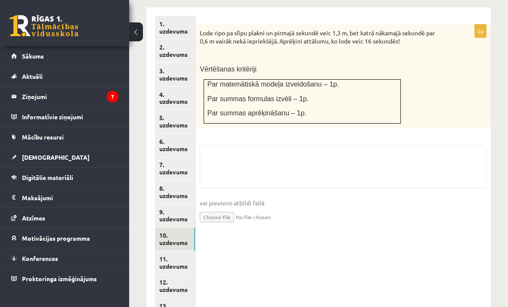
click at [158, 204] on link "9. uzdevums" at bounding box center [175, 215] width 40 height 23
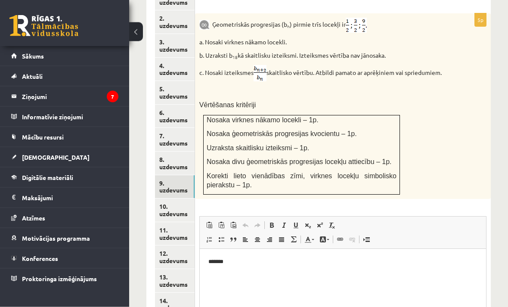
scroll to position [442, 0]
click at [166, 152] on link "8. uzdevums" at bounding box center [175, 163] width 40 height 23
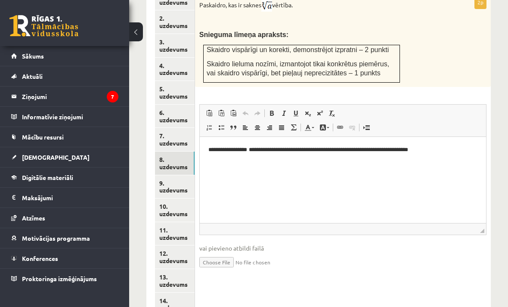
scroll to position [0, 0]
click at [167, 175] on link "9. uzdevums" at bounding box center [175, 186] width 40 height 23
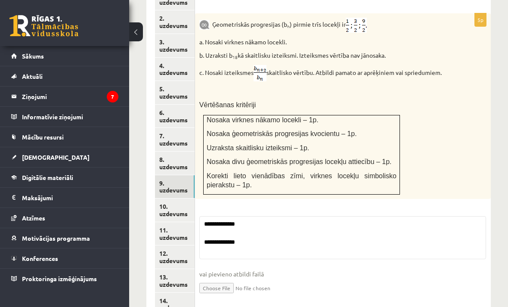
click at [165, 152] on link "8. uzdevums" at bounding box center [175, 163] width 40 height 23
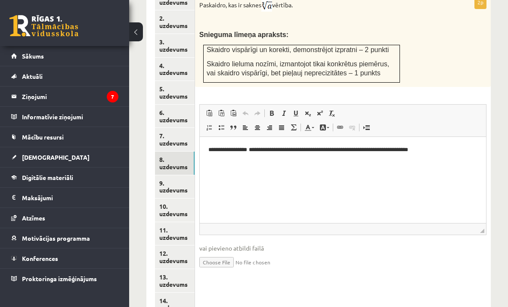
click at [170, 175] on link "9. uzdevums" at bounding box center [175, 186] width 40 height 23
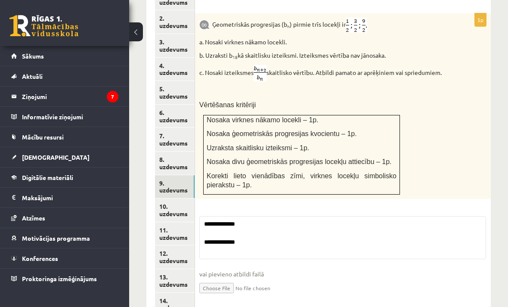
click at [167, 152] on link "8. uzdevums" at bounding box center [175, 163] width 40 height 23
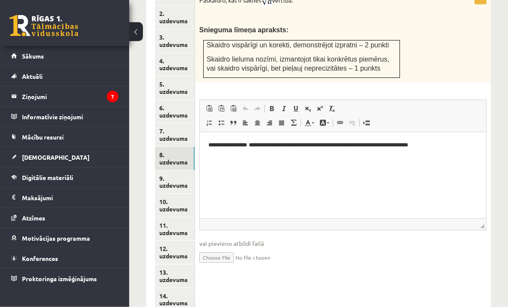
scroll to position [446, 0]
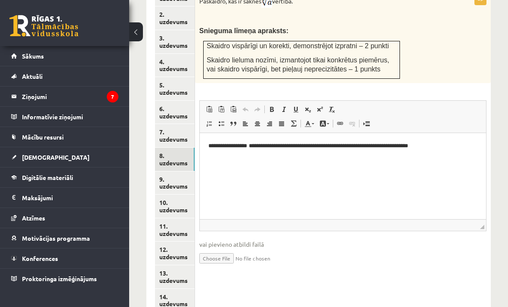
click at [165, 171] on link "9. uzdevums" at bounding box center [175, 182] width 40 height 23
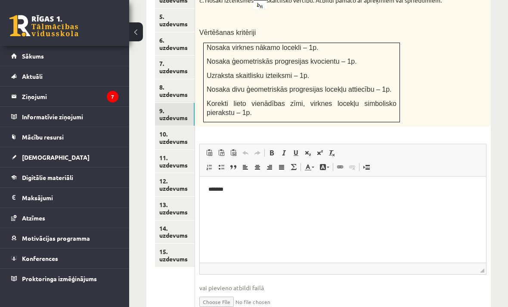
scroll to position [514, 0]
click at [161, 127] on link "10. uzdevums" at bounding box center [175, 138] width 40 height 23
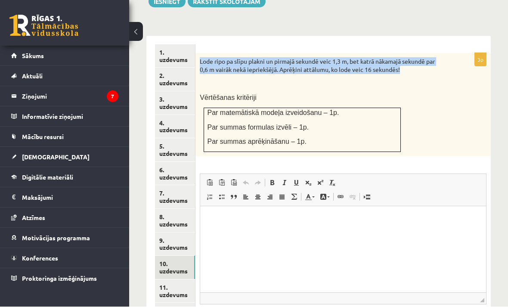
scroll to position [385, 0]
click at [464, 128] on div "Lode ripo pa slīpu plakni un pirmajā sekundē veic 1,3 m, bet katrā nākamajā sek…" at bounding box center [342, 104] width 295 height 103
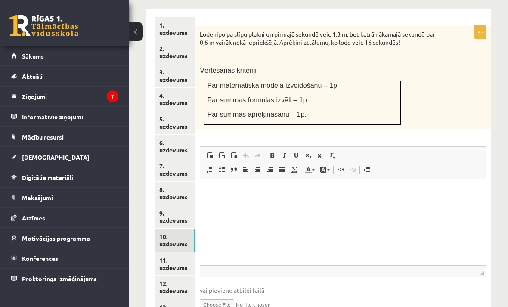
scroll to position [412, 0]
click at [348, 205] on html at bounding box center [343, 192] width 286 height 26
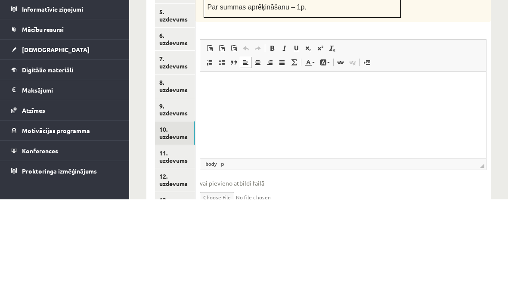
click at [270, 98] on html at bounding box center [343, 85] width 286 height 26
click at [223, 81] on p "Rich Text Editor, wiswyg-editor-user-answer-47024782289220" at bounding box center [343, 84] width 269 height 9
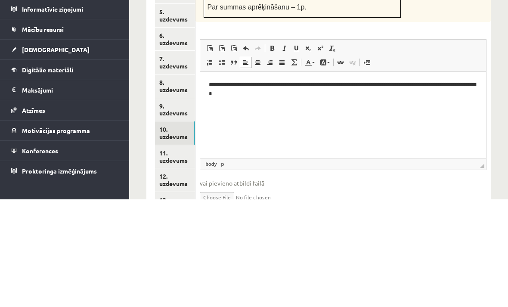
click at [216, 82] on p "**********" at bounding box center [343, 88] width 268 height 17
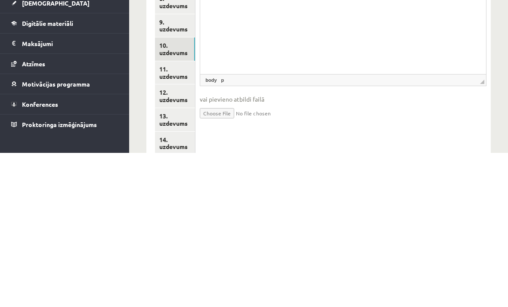
scroll to position [483, 0]
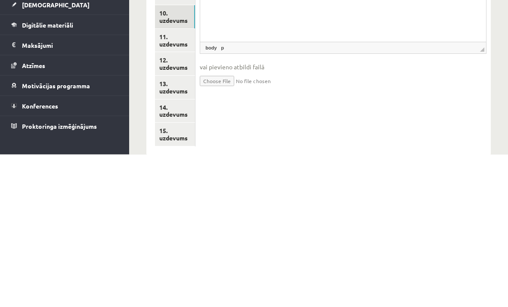
click at [417, 101] on div "**********" at bounding box center [342, 123] width 295 height 370
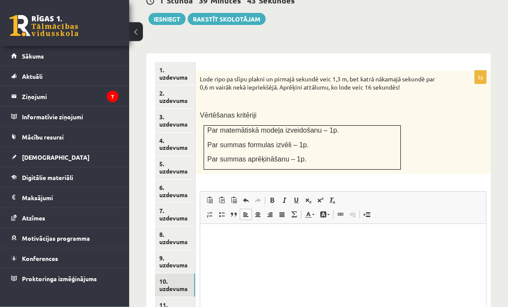
scroll to position [368, 0]
click at [167, 297] on link "11. uzdevums" at bounding box center [175, 308] width 40 height 23
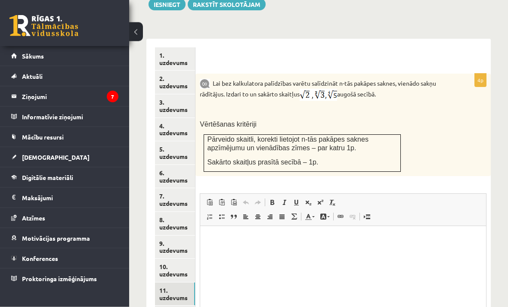
scroll to position [379, 0]
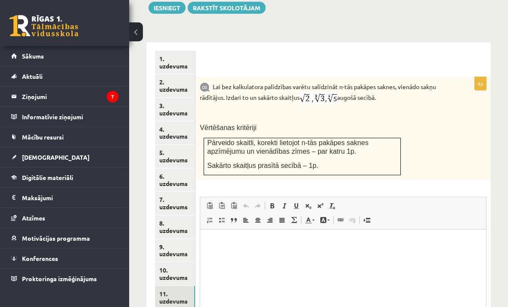
click at [170, 168] on link "6. uzdevums" at bounding box center [175, 179] width 40 height 23
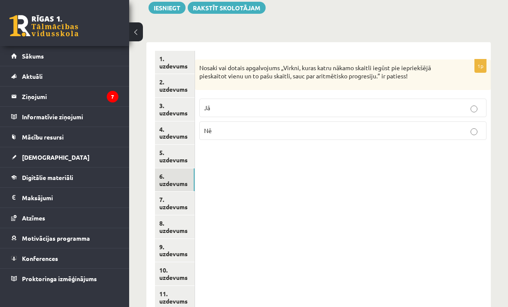
click at [173, 145] on link "5. uzdevums" at bounding box center [175, 156] width 40 height 23
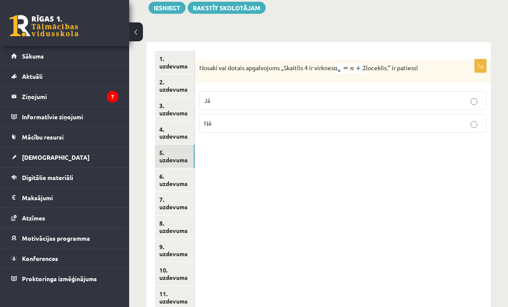
click at [161, 121] on link "4. uzdevums" at bounding box center [175, 132] width 40 height 23
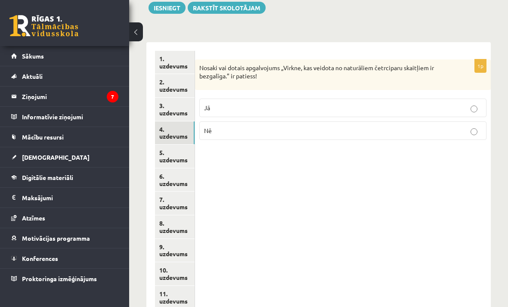
click at [170, 215] on link "8. uzdevums" at bounding box center [175, 226] width 40 height 23
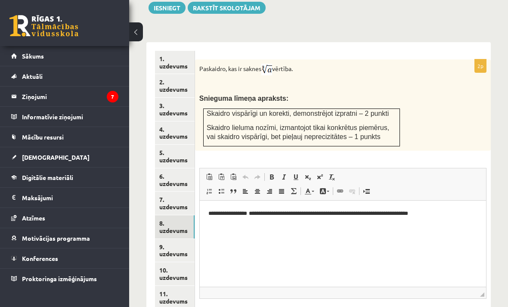
scroll to position [0, 0]
click at [175, 239] on link "9. uzdevums" at bounding box center [175, 250] width 40 height 23
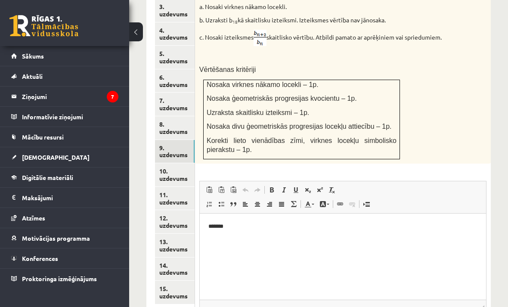
click at [239, 254] on html "*******" at bounding box center [342, 233] width 286 height 40
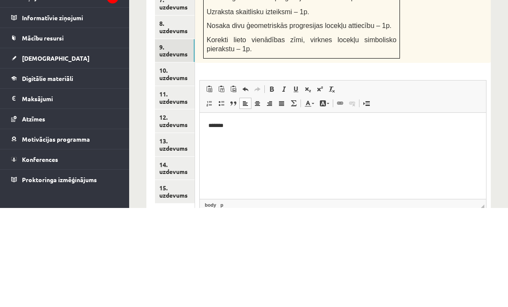
click at [179, 161] on link "10. uzdevums" at bounding box center [175, 172] width 40 height 23
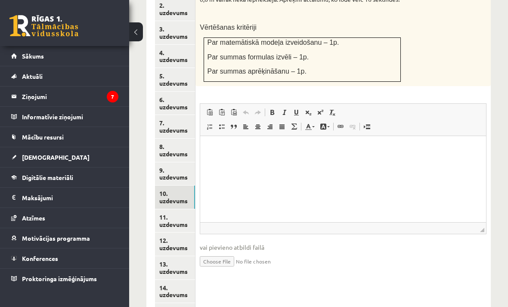
scroll to position [0, 0]
click at [223, 252] on input "file" at bounding box center [343, 261] width 287 height 18
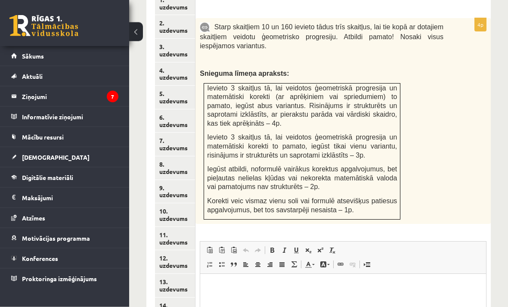
click at [170, 298] on link "14. uzdevums" at bounding box center [175, 309] width 40 height 23
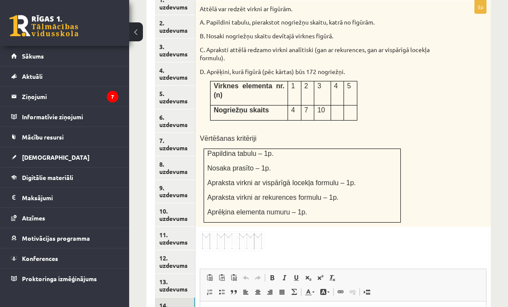
click at [162, 274] on link "13. uzdevums" at bounding box center [175, 285] width 40 height 23
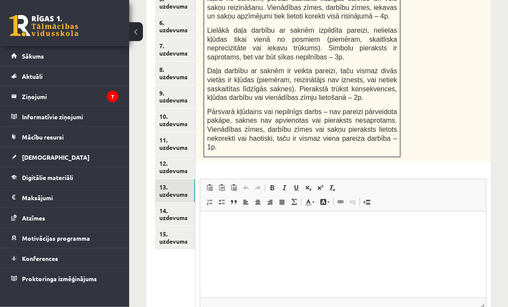
scroll to position [585, 0]
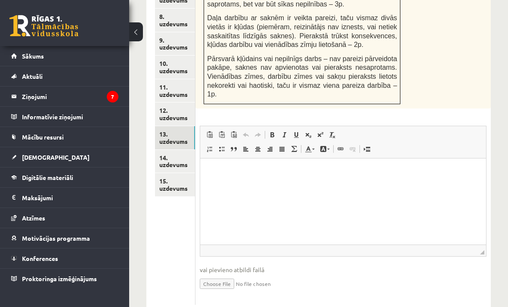
click at [172, 173] on link "15. uzdevums" at bounding box center [175, 184] width 40 height 23
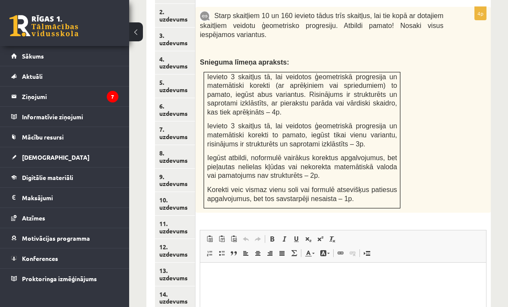
scroll to position [434, 0]
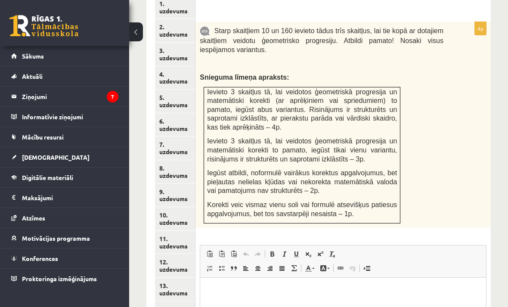
click at [173, 301] on link "14. uzdevums" at bounding box center [175, 312] width 40 height 23
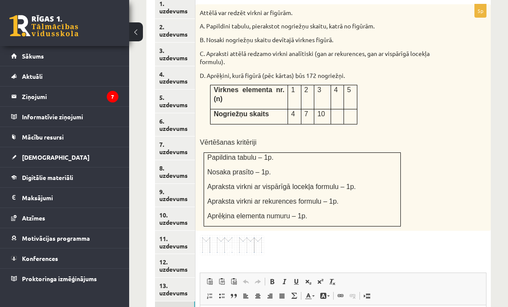
scroll to position [0, 0]
click at [170, 278] on link "13. uzdevums" at bounding box center [175, 289] width 40 height 23
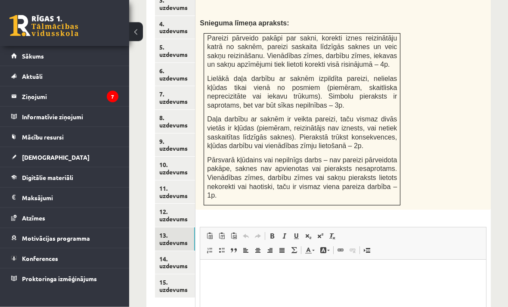
scroll to position [585, 0]
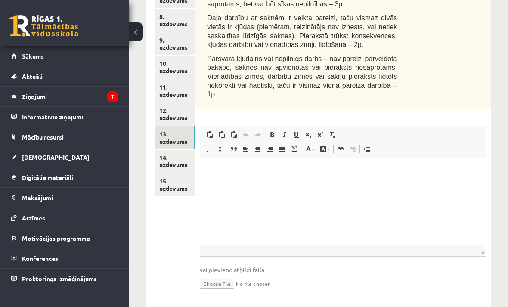
click at [379, 184] on html at bounding box center [343, 171] width 286 height 26
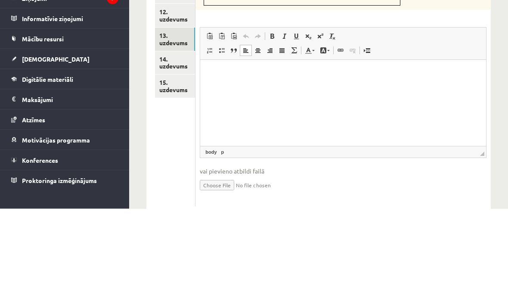
click at [241, 76] on p "Rich Text Editor, wiswyg-editor-user-answer-47024817737960" at bounding box center [343, 72] width 269 height 9
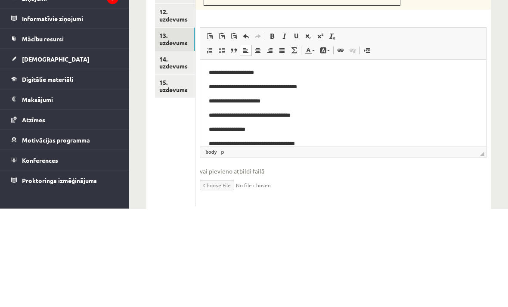
scroll to position [0, 0]
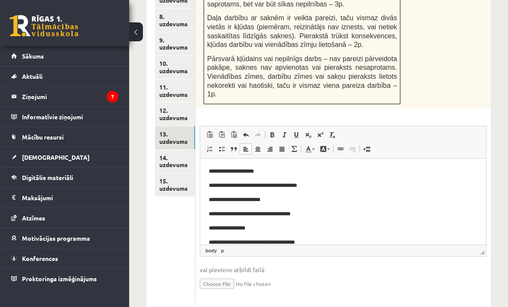
click at [219, 169] on p "**********" at bounding box center [343, 171] width 268 height 9
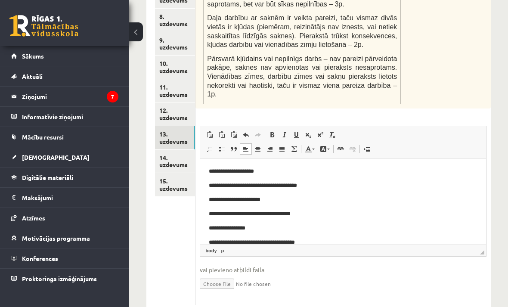
click at [220, 170] on p "**********" at bounding box center [343, 171] width 268 height 9
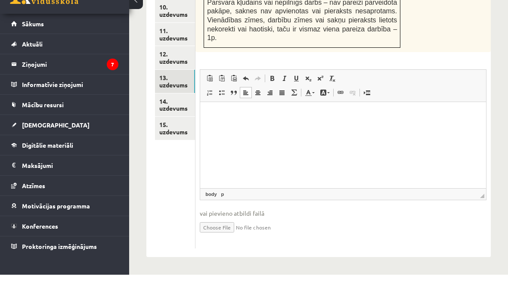
scroll to position [594, 0]
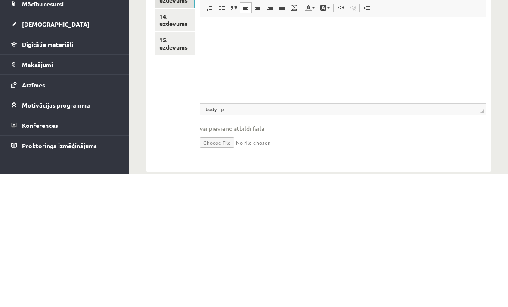
click at [151, 109] on div "1. uzdevums 2. uzdevums 3. uzdevums 4. uzdevums 5. uzdevums 6. uzdevums 7. uzde…" at bounding box center [170, 66] width 49 height 478
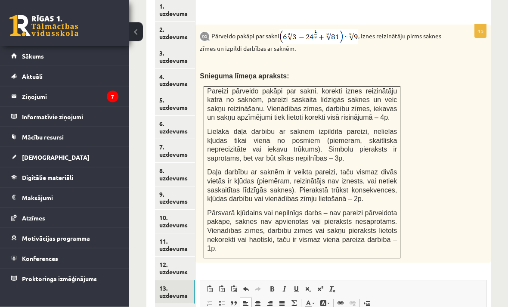
click at [174, 46] on link "3. uzdevums" at bounding box center [175, 57] width 40 height 23
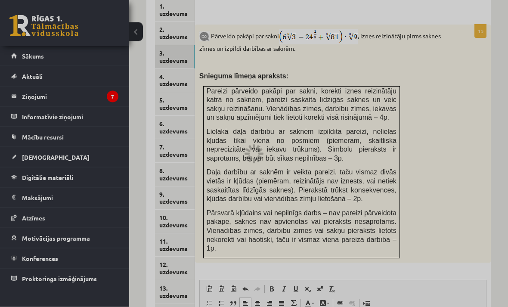
scroll to position [431, 0]
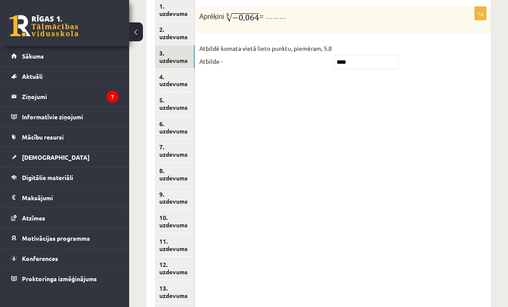
click at [172, 74] on link "4. uzdevums" at bounding box center [175, 80] width 40 height 23
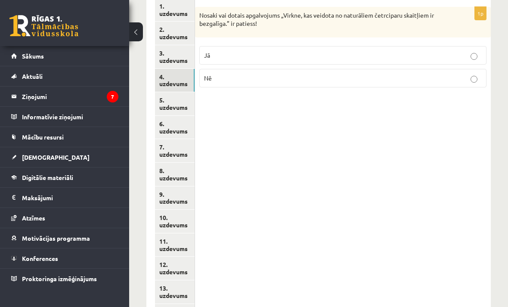
click at [177, 97] on link "5. uzdevums" at bounding box center [175, 103] width 40 height 23
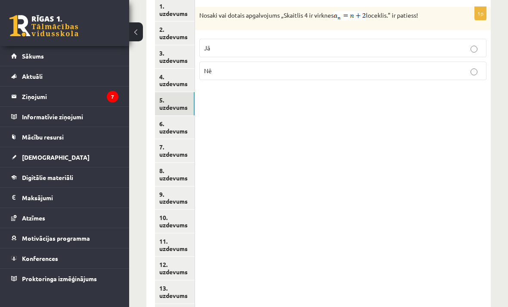
click at [167, 117] on link "6. uzdevums" at bounding box center [175, 127] width 40 height 23
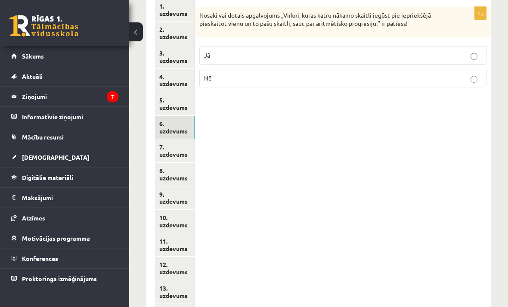
click at [167, 139] on link "7. uzdevums" at bounding box center [175, 150] width 40 height 23
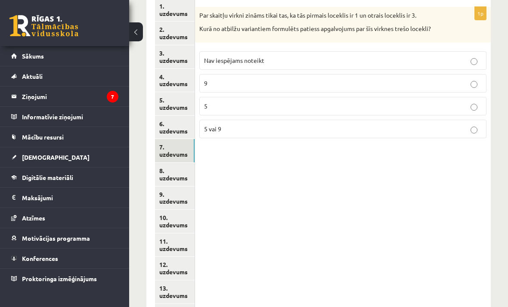
click at [164, 163] on link "8. uzdevums" at bounding box center [175, 174] width 40 height 23
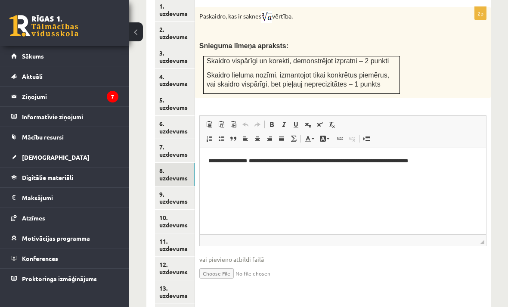
scroll to position [0, 0]
click at [170, 186] on link "9. uzdevums" at bounding box center [175, 197] width 40 height 23
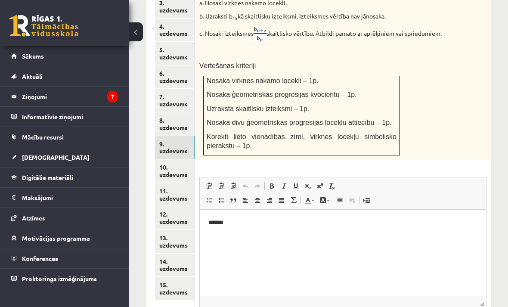
scroll to position [481, 0]
click at [159, 254] on link "14. uzdevums" at bounding box center [175, 265] width 40 height 23
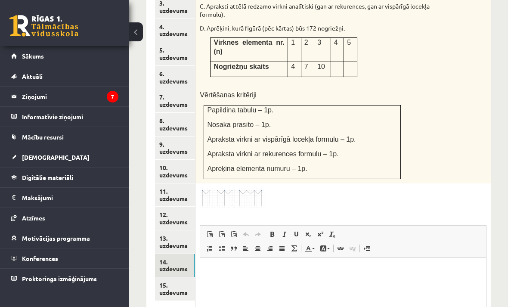
scroll to position [0, 0]
click at [170, 230] on link "13. uzdevums" at bounding box center [175, 241] width 40 height 23
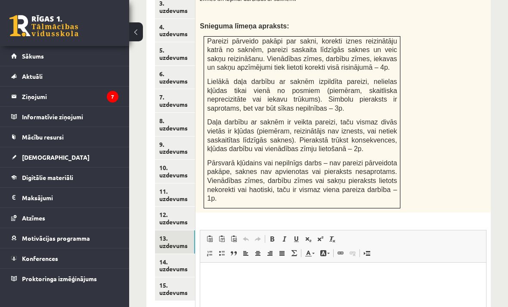
scroll to position [483, 0]
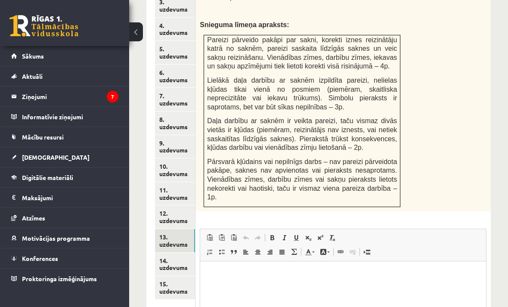
click at [167, 205] on link "12. uzdevums" at bounding box center [175, 216] width 40 height 23
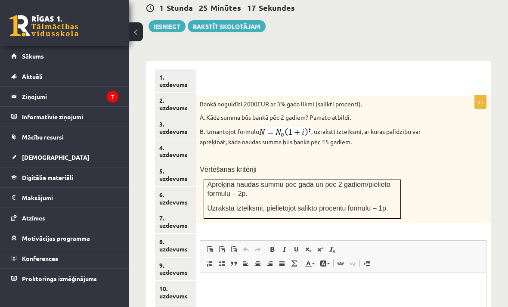
scroll to position [359, 0]
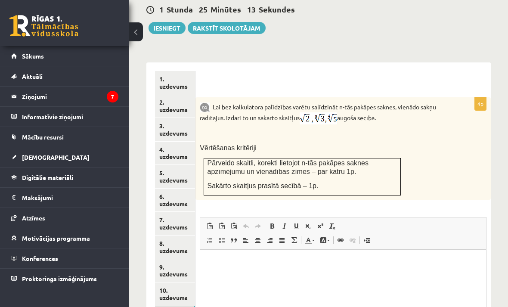
scroll to position [0, 0]
click at [175, 282] on link "10. uzdevums" at bounding box center [175, 293] width 40 height 23
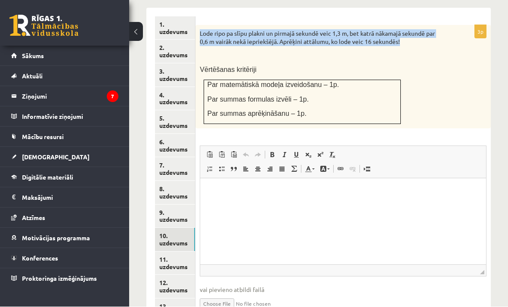
scroll to position [413, 0]
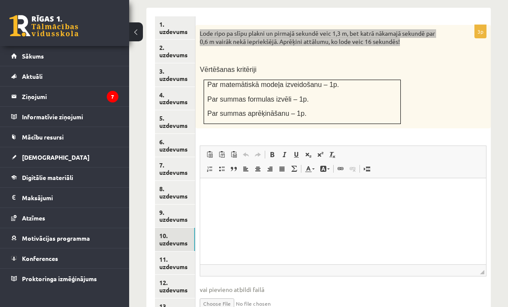
click at [319, 204] on html at bounding box center [343, 191] width 286 height 26
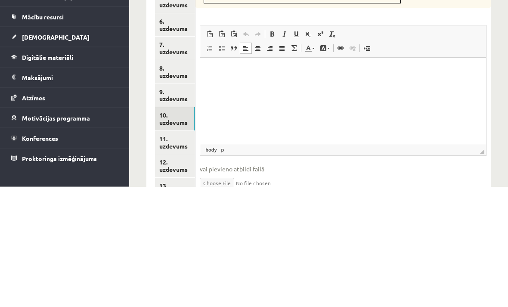
click at [296, 84] on html at bounding box center [343, 71] width 286 height 26
click at [215, 75] on html at bounding box center [343, 71] width 286 height 26
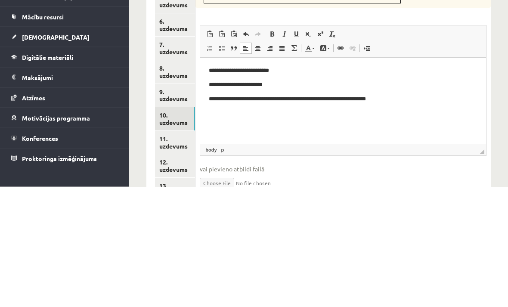
click at [247, 151] on span at bounding box center [245, 154] width 7 height 7
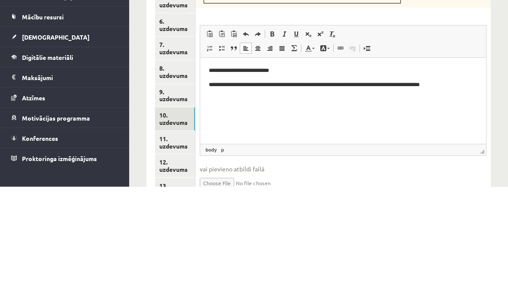
scroll to position [483, 0]
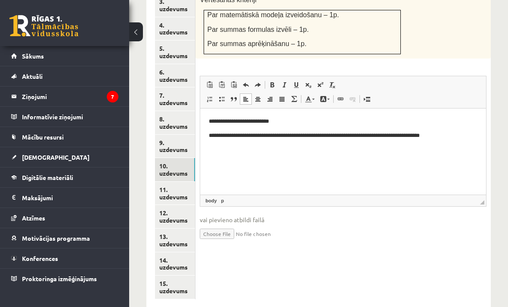
click at [357, 144] on p "**********" at bounding box center [343, 139] width 268 height 17
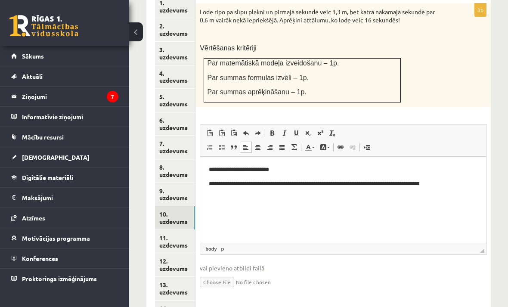
scroll to position [434, 0]
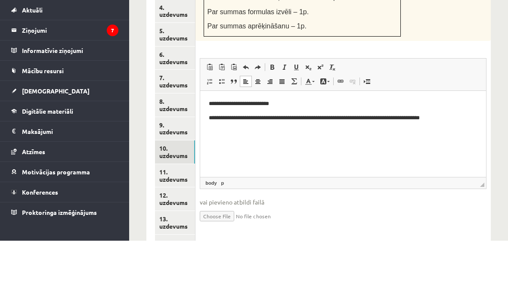
click at [350, 129] on p "**********" at bounding box center [343, 122] width 268 height 17
click at [313, 119] on p "**********" at bounding box center [343, 122] width 268 height 17
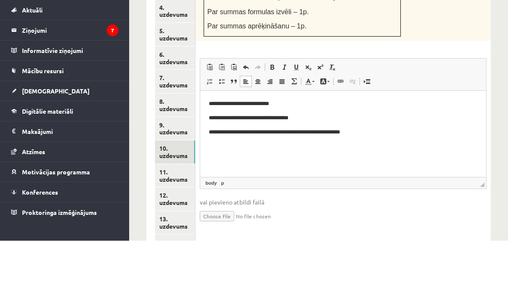
click at [286, 132] on p "**********" at bounding box center [343, 132] width 268 height 9
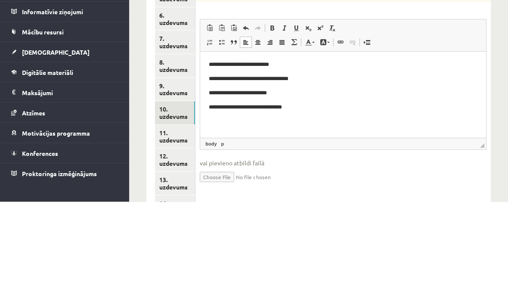
click at [286, 110] on p "**********" at bounding box center [343, 107] width 268 height 9
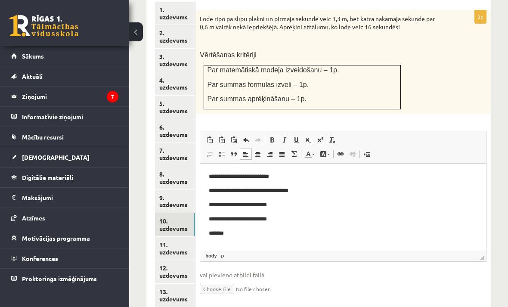
scroll to position [421, 0]
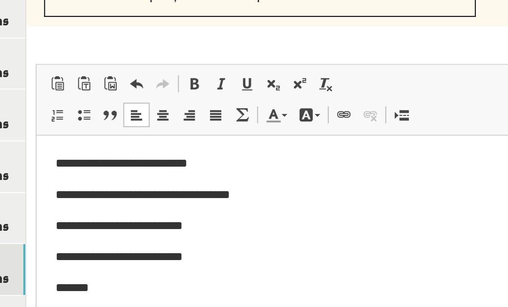
click at [54, 148] on p "**********" at bounding box center [180, 149] width 268 height 9
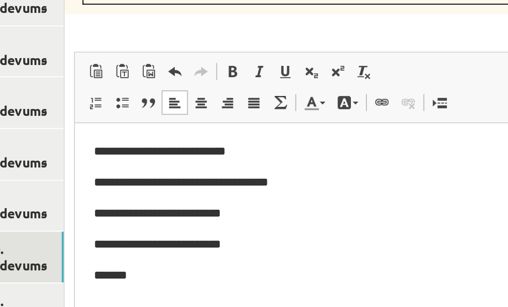
click at [92, 137] on p "**********" at bounding box center [218, 136] width 268 height 9
click at [302, 141] on link "Subscript" at bounding box center [308, 146] width 12 height 11
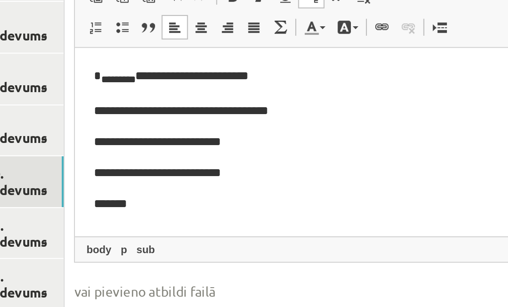
click at [93, 75] on p "**********" at bounding box center [218, 77] width 268 height 9
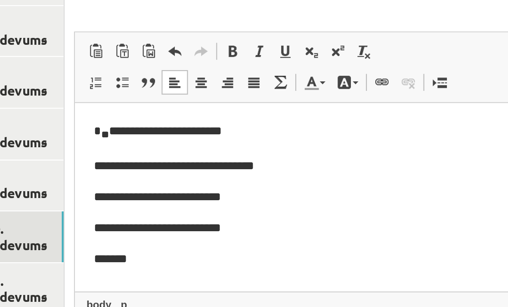
click at [305, 143] on span at bounding box center [308, 146] width 7 height 7
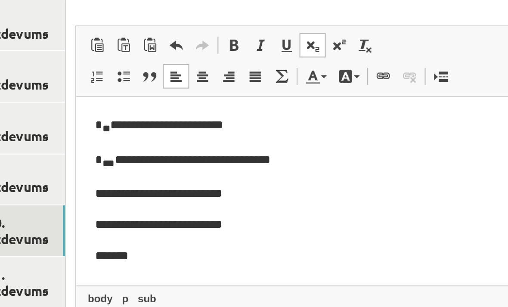
click at [302, 141] on link "Subscript" at bounding box center [308, 146] width 12 height 11
click at [305, 143] on span at bounding box center [308, 146] width 7 height 7
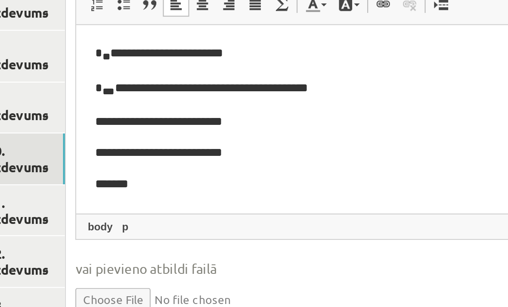
click at [92, 71] on p "**********" at bounding box center [219, 69] width 268 height 9
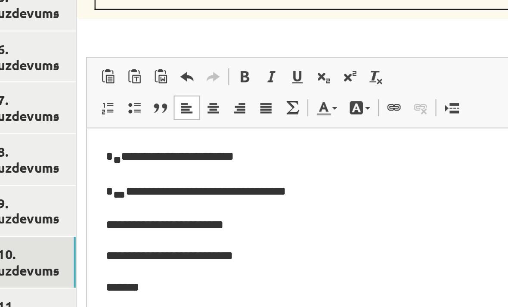
click at [305, 143] on span at bounding box center [308, 146] width 7 height 7
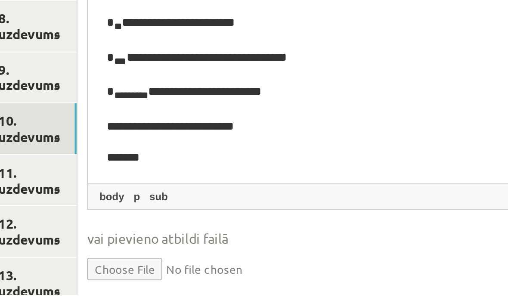
click at [105, 56] on p "**********" at bounding box center [230, 56] width 268 height 9
click at [103, 58] on p "**********" at bounding box center [230, 56] width 268 height 9
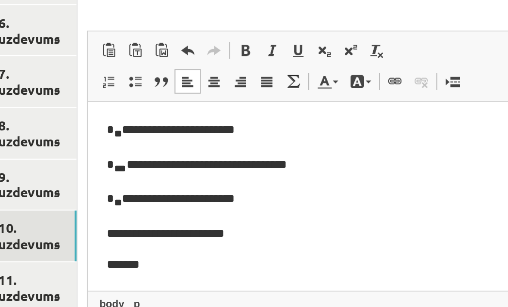
click at [305, 143] on span at bounding box center [308, 146] width 7 height 7
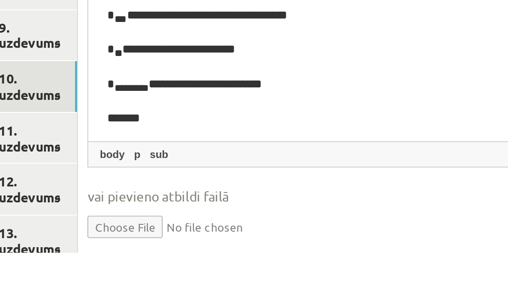
scroll to position [0, 0]
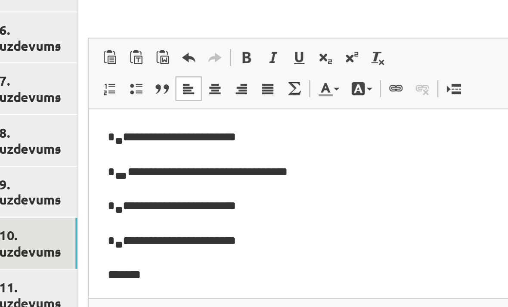
click at [115, 123] on p "**********" at bounding box center [231, 123] width 268 height 10
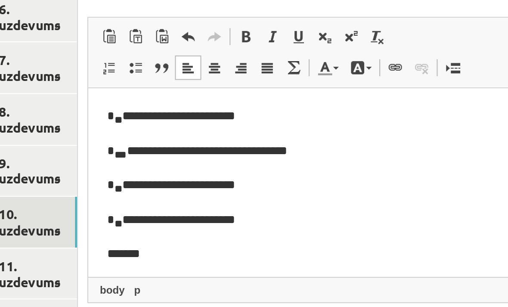
click at [329, 143] on span at bounding box center [332, 146] width 7 height 7
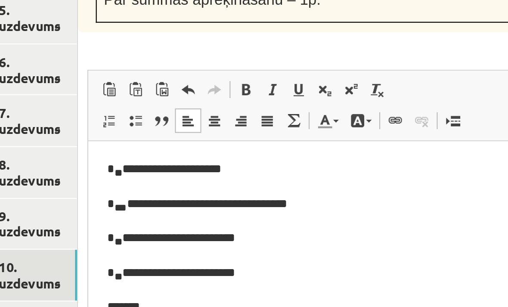
click at [329, 143] on span at bounding box center [332, 146] width 7 height 7
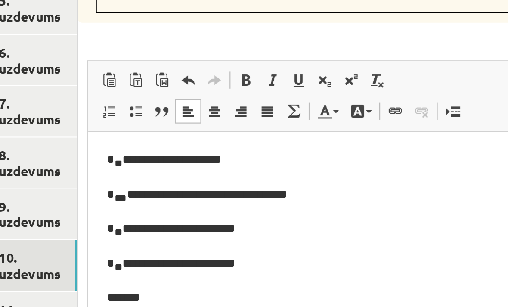
click at [329, 143] on span at bounding box center [332, 146] width 7 height 7
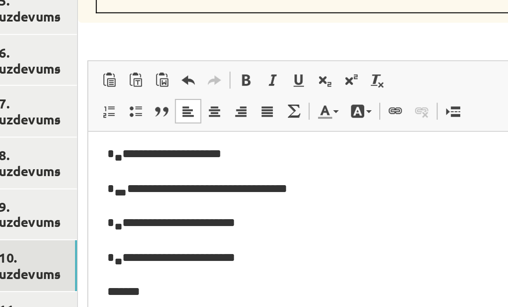
scroll to position [3, 0]
click at [293, 143] on span at bounding box center [296, 146] width 7 height 7
click at [329, 143] on span at bounding box center [332, 146] width 7 height 7
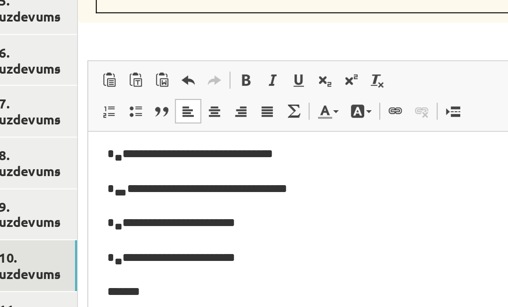
click at [329, 143] on span at bounding box center [332, 146] width 7 height 7
click at [216, 140] on span "Paste Keyboard shortcut Command+V Paste as plain text Keyboard shortcut Command…" at bounding box center [343, 147] width 279 height 14
click at [329, 143] on span at bounding box center [332, 146] width 7 height 7
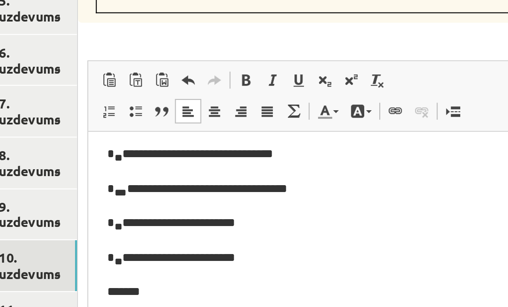
click at [329, 143] on span at bounding box center [332, 146] width 7 height 7
click at [117, 140] on p "**********" at bounding box center [231, 143] width 268 height 10
click at [329, 143] on span at bounding box center [332, 146] width 7 height 7
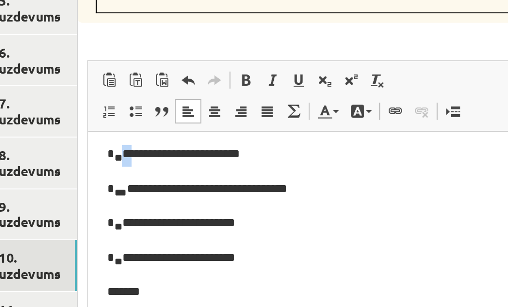
click at [329, 143] on span at bounding box center [332, 146] width 7 height 7
click at [326, 141] on link "Remove Format" at bounding box center [332, 146] width 12 height 11
click at [186, 142] on p "**********" at bounding box center [231, 143] width 268 height 10
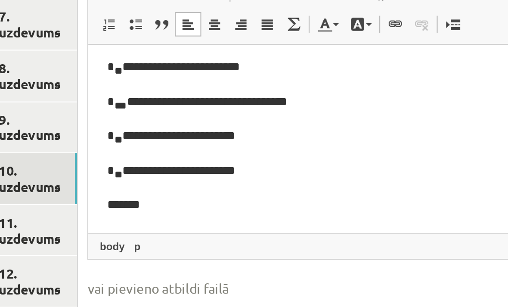
click at [151, 71] on p "**********" at bounding box center [231, 72] width 268 height 10
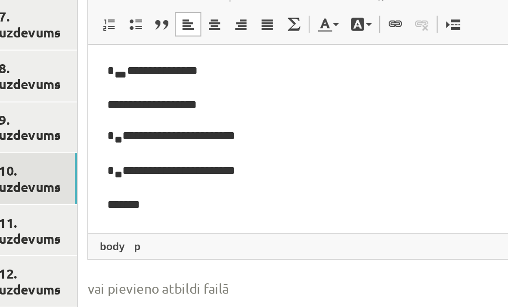
scroll to position [17, 0]
click at [104, 72] on p "**********" at bounding box center [231, 72] width 268 height 9
click at [103, 72] on p "**********" at bounding box center [231, 72] width 268 height 9
click at [104, 73] on p "**********" at bounding box center [231, 72] width 268 height 9
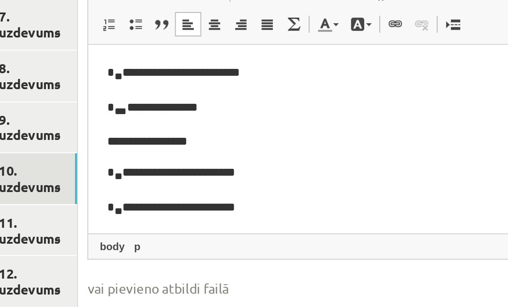
scroll to position [0, 0]
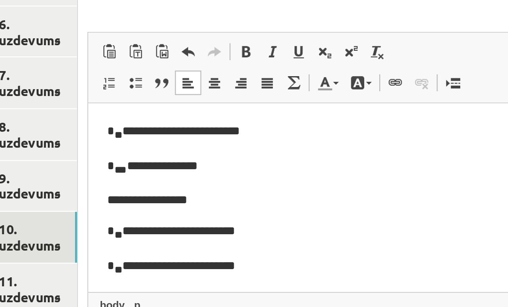
click at [305, 143] on span at bounding box center [308, 146] width 7 height 7
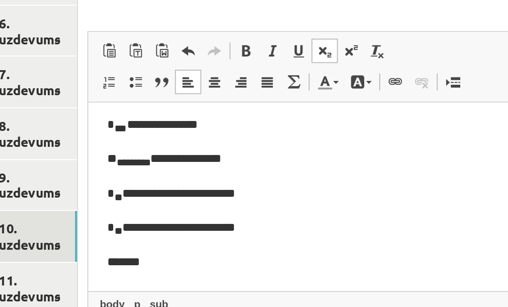
scroll to position [19, 0]
click at [259, 114] on p "**********" at bounding box center [231, 114] width 268 height 10
click at [277, 123] on body "**********" at bounding box center [231, 136] width 269 height 87
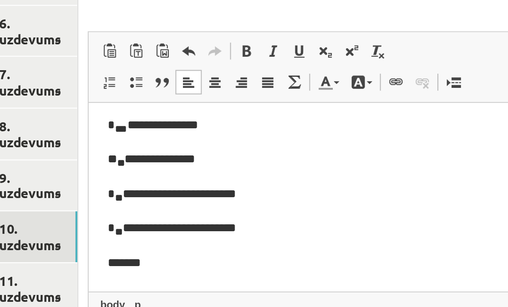
click at [163, 183] on html "**********" at bounding box center [232, 136] width 286 height 105
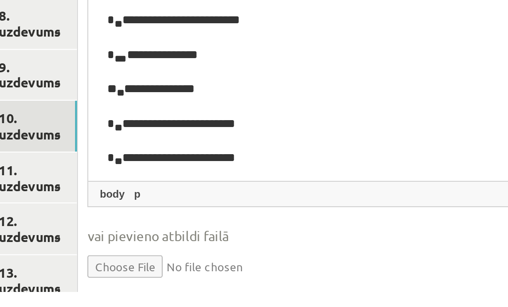
scroll to position [441, 0]
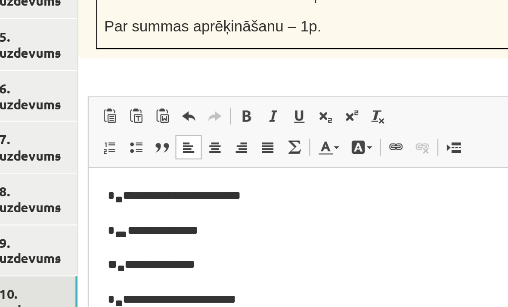
click at [363, 138] on span at bounding box center [366, 141] width 7 height 7
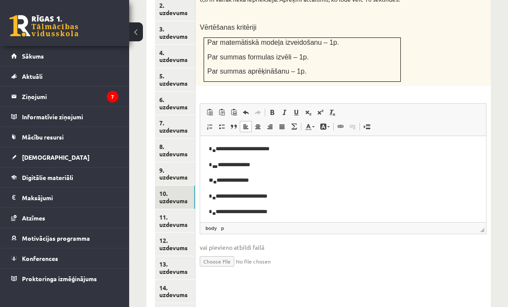
scroll to position [457, 0]
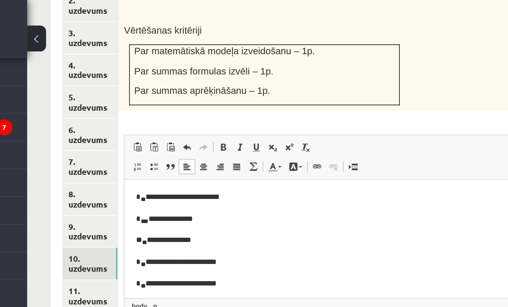
click at [155, 161] on link "9. uzdevums" at bounding box center [175, 172] width 40 height 23
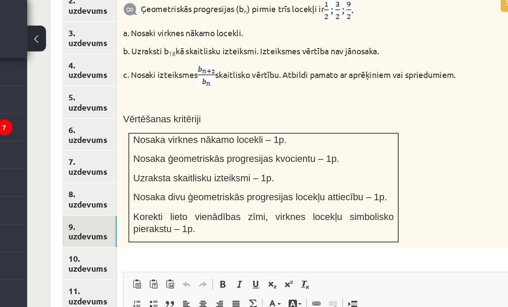
scroll to position [0, 0]
click at [155, 208] on link "11. uzdevums" at bounding box center [175, 219] width 40 height 23
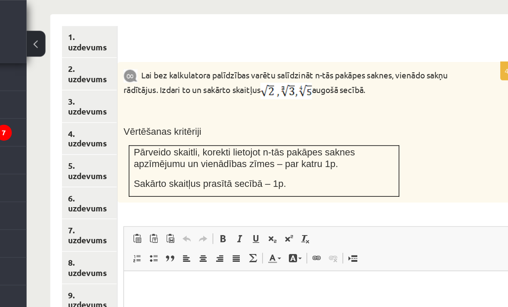
scroll to position [411, 0]
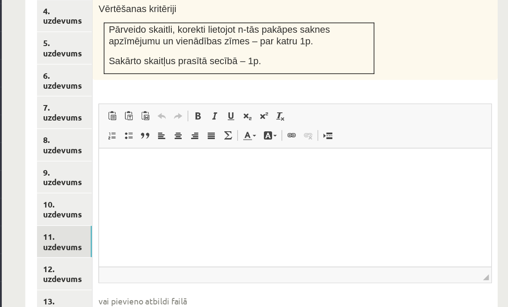
click at [155, 251] on link "12. uzdevums" at bounding box center [175, 262] width 40 height 23
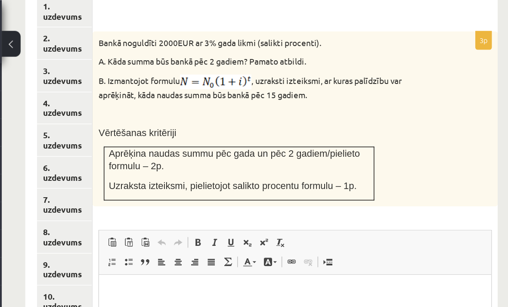
scroll to position [433, 0]
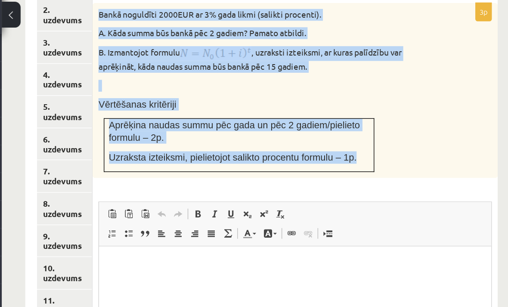
click at [339, 104] on div "Bankā noguldīti 2000EUR ar 3% gada likmi (salikti procenti). A. Kāda summa būs …" at bounding box center [342, 86] width 295 height 127
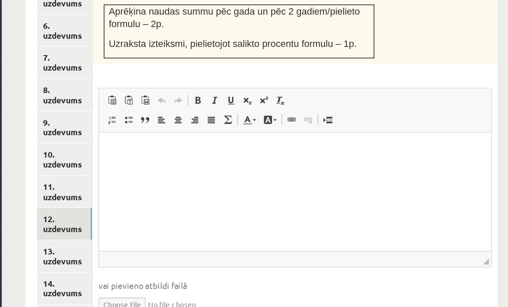
scroll to position [490, 0]
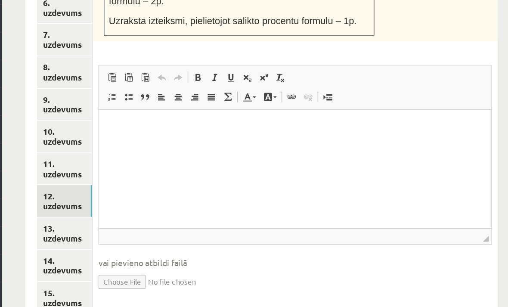
click at [155, 221] on link "13. uzdevums" at bounding box center [175, 232] width 40 height 23
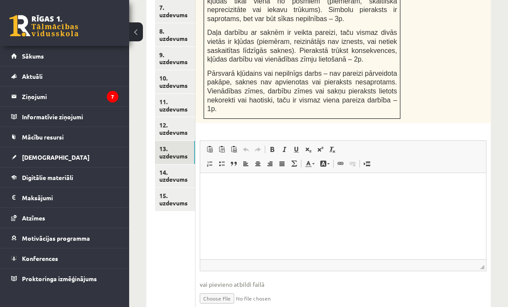
scroll to position [585, 0]
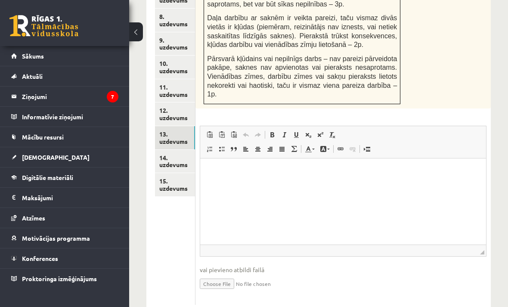
click at [190, 173] on link "15. uzdevums" at bounding box center [175, 184] width 40 height 23
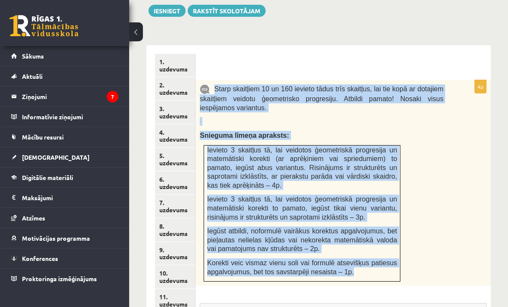
scroll to position [376, 0]
click at [473, 170] on div "Starp skaitļiem 10 un 160 ievieto tādus trīs skaitļus, lai tie kopā ar dotajiem…" at bounding box center [342, 183] width 295 height 206
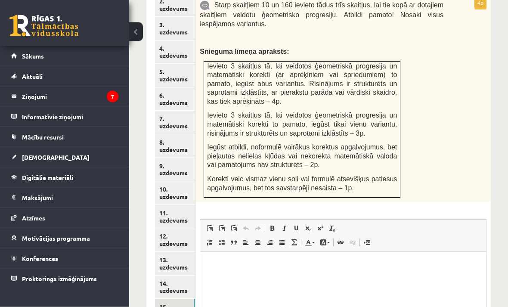
scroll to position [460, 0]
click at [162, 280] on link "14. uzdevums" at bounding box center [175, 286] width 40 height 23
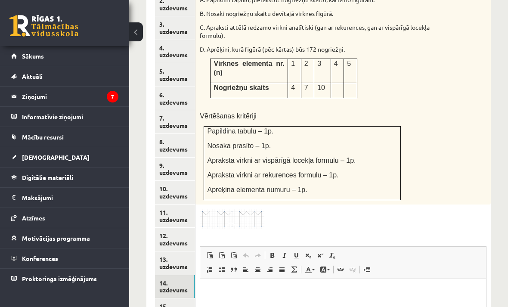
scroll to position [0, 0]
click at [176, 251] on link "13. uzdevums" at bounding box center [175, 262] width 40 height 23
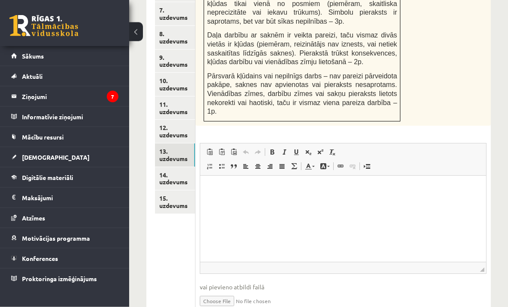
scroll to position [585, 0]
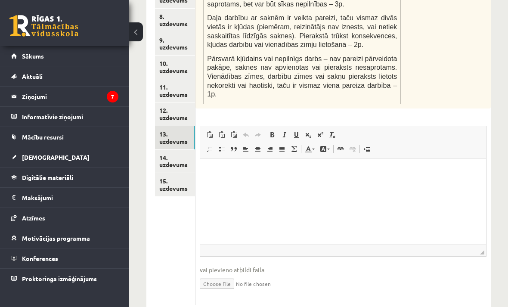
click at [437, 184] on html at bounding box center [343, 171] width 286 height 26
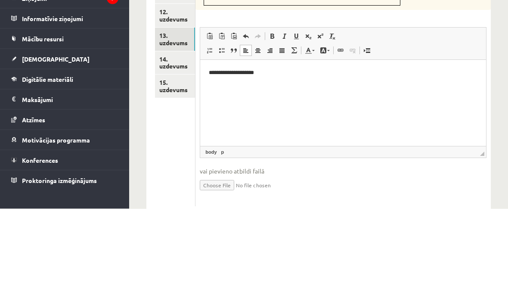
click at [170, 129] on ul "1. uzdevums 2. uzdevums 3. uzdevums 4. uzdevums 5. uzdevums 6. uzdevums 7. uzde…" at bounding box center [175, 74] width 40 height 461
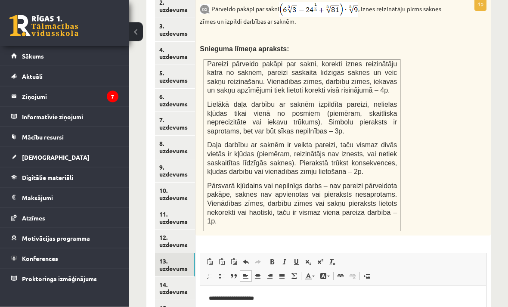
scroll to position [458, 0]
click at [166, 277] on link "14. uzdevums" at bounding box center [175, 288] width 40 height 23
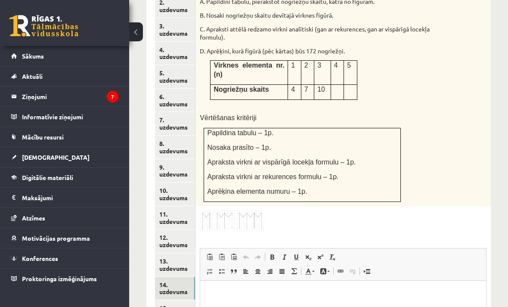
scroll to position [0, 0]
click at [162, 159] on link "9. uzdevums" at bounding box center [175, 170] width 40 height 23
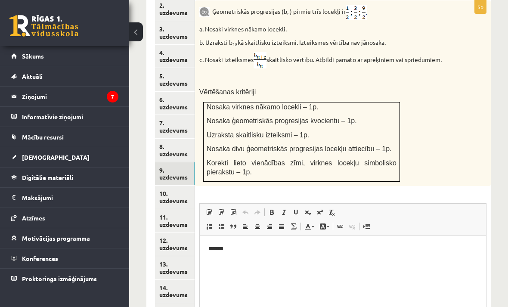
click at [164, 186] on link "10. uzdevums" at bounding box center [175, 197] width 40 height 23
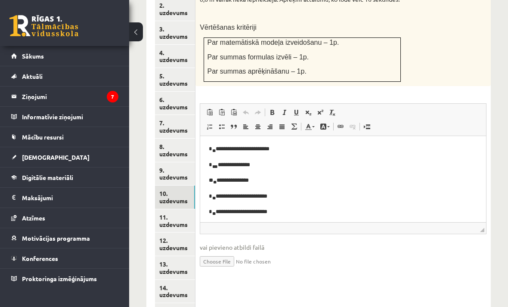
click at [162, 209] on link "11. uzdevums" at bounding box center [175, 220] width 40 height 23
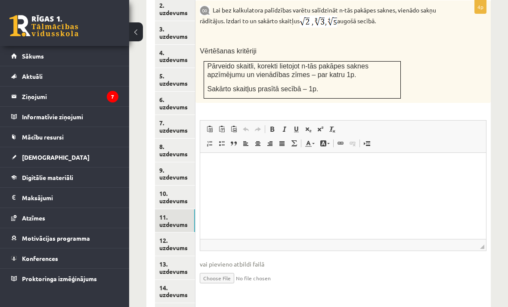
click at [164, 232] on link "12. uzdevums" at bounding box center [175, 243] width 40 height 23
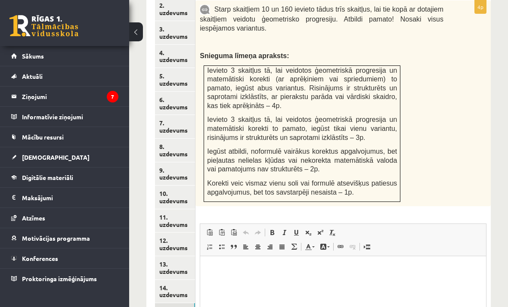
click at [180, 280] on link "14. uzdevums" at bounding box center [175, 291] width 40 height 23
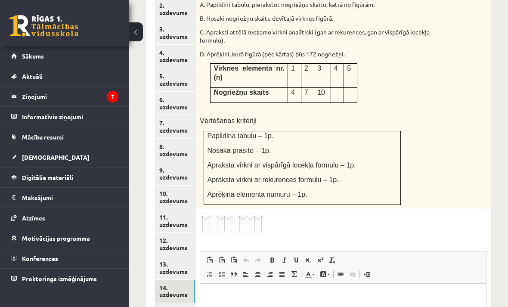
click at [170, 256] on link "13. uzdevums" at bounding box center [175, 267] width 40 height 23
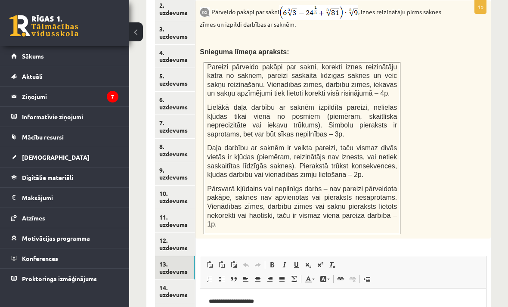
scroll to position [483, 0]
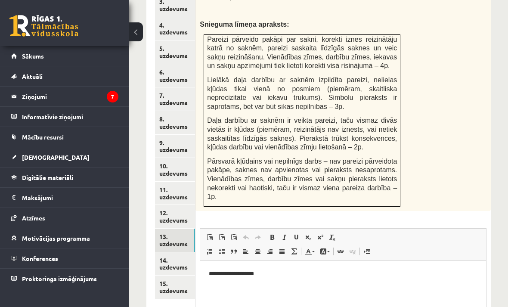
click at [173, 285] on ul "1. uzdevums 2. uzdevums 3. uzdevums 4. uzdevums 5. uzdevums 6. uzdevums 7. uzde…" at bounding box center [175, 177] width 40 height 461
click at [176, 275] on link "15. uzdevums" at bounding box center [175, 286] width 40 height 23
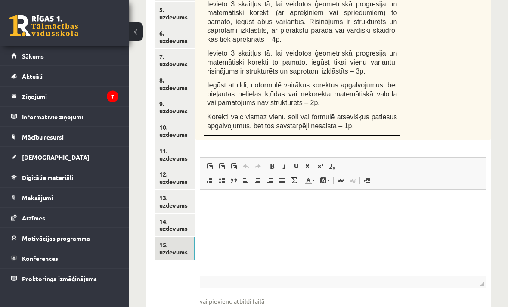
scroll to position [529, 0]
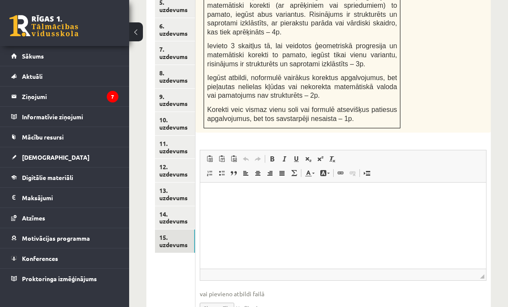
click at [288, 209] on html at bounding box center [343, 196] width 286 height 26
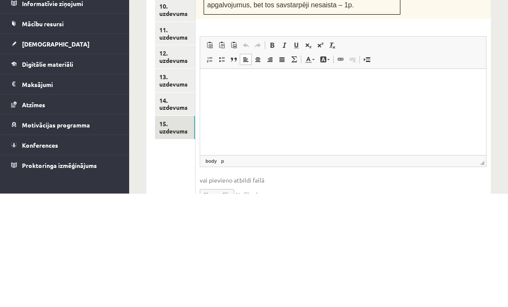
click at [242, 92] on html at bounding box center [343, 82] width 286 height 26
click at [239, 98] on p "**********" at bounding box center [343, 96] width 268 height 9
click at [213, 100] on body "**********" at bounding box center [343, 121] width 269 height 88
click at [214, 82] on p "******" at bounding box center [343, 81] width 268 height 9
click at [307, 155] on span at bounding box center [308, 158] width 7 height 7
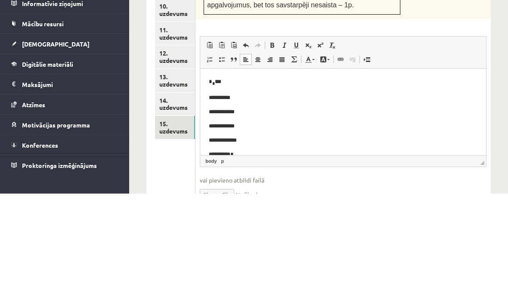
click at [308, 155] on span at bounding box center [308, 158] width 7 height 7
click at [305, 153] on link "Subscript" at bounding box center [308, 158] width 12 height 11
click at [304, 153] on link "Subscript" at bounding box center [308, 158] width 12 height 11
click at [303, 153] on link "Subscript" at bounding box center [308, 158] width 12 height 11
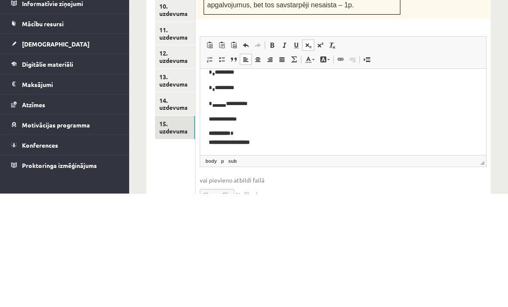
scroll to position [25, 0]
click at [216, 118] on p "**********" at bounding box center [343, 119] width 268 height 9
click at [306, 155] on span at bounding box center [308, 158] width 7 height 7
click at [303, 153] on link "Subscript" at bounding box center [308, 158] width 12 height 11
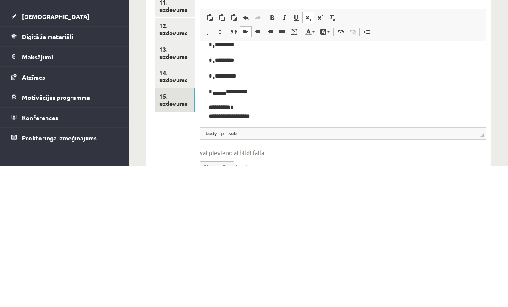
scroll to position [572, 0]
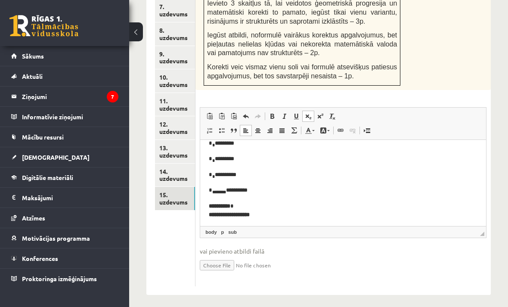
click at [229, 157] on p "* * *********" at bounding box center [343, 160] width 268 height 10
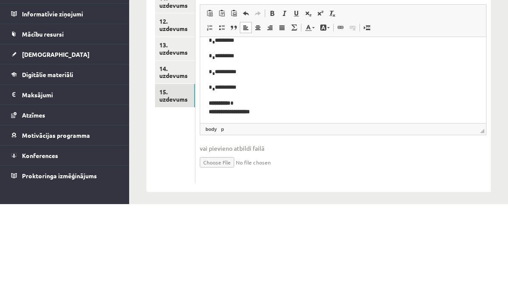
click at [232, 58] on p "* * *********" at bounding box center [343, 57] width 268 height 10
click at [237, 55] on p "* * *********" at bounding box center [343, 57] width 268 height 10
click at [318, 113] on span at bounding box center [320, 116] width 7 height 7
click at [320, 113] on span at bounding box center [320, 116] width 7 height 7
click at [322, 113] on span at bounding box center [320, 116] width 7 height 7
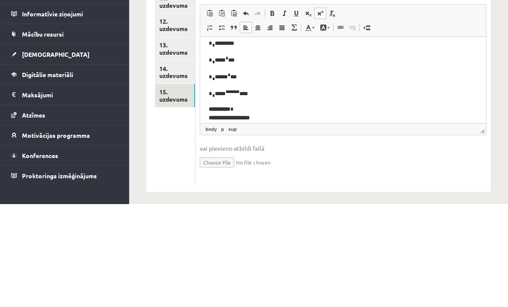
scroll to position [22, 0]
click at [184, 102] on ul "1. uzdevums 2. uzdevums 3. uzdevums 4. uzdevums 5. uzdevums 6. uzdevums 7. uzde…" at bounding box center [175, 72] width 40 height 428
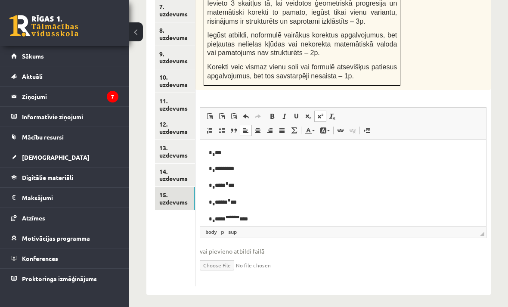
scroll to position [0, 0]
click at [177, 164] on link "14. uzdevums" at bounding box center [175, 175] width 40 height 23
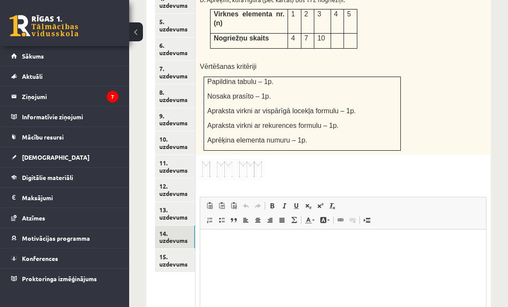
click at [169, 202] on link "13. uzdevums" at bounding box center [175, 213] width 40 height 23
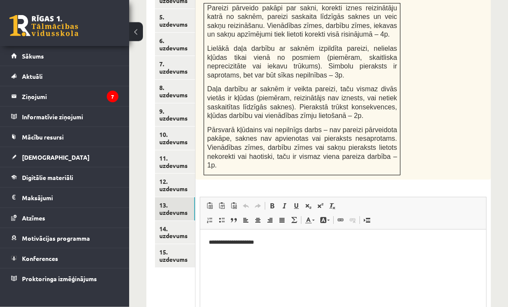
scroll to position [516, 0]
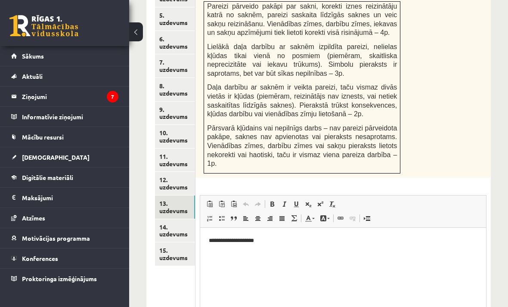
click at [181, 219] on link "14. uzdevums" at bounding box center [175, 230] width 40 height 23
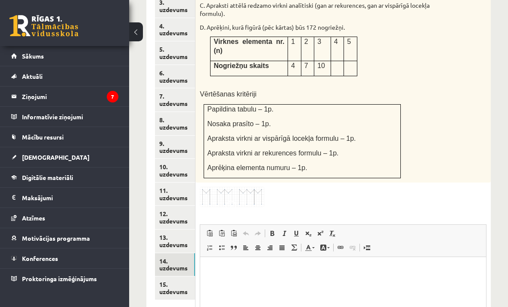
scroll to position [0, 0]
click at [167, 206] on link "12. uzdevums" at bounding box center [175, 217] width 40 height 23
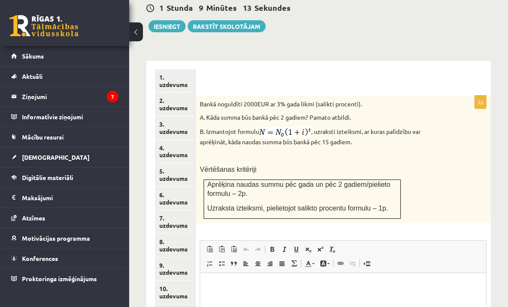
scroll to position [362, 0]
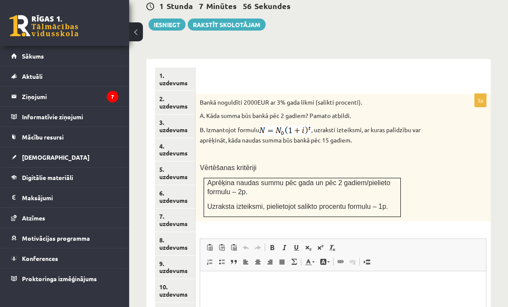
click at [396, 297] on html at bounding box center [343, 284] width 286 height 26
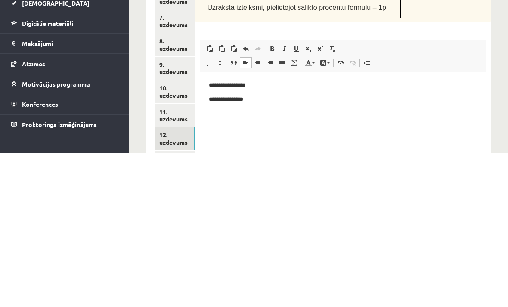
click at [324, 199] on span at bounding box center [320, 202] width 7 height 7
click at [323, 199] on span at bounding box center [320, 202] width 7 height 7
click at [325, 197] on link "Superscript" at bounding box center [320, 202] width 12 height 11
click at [323, 199] on span at bounding box center [320, 202] width 7 height 7
click at [321, 199] on span at bounding box center [320, 202] width 7 height 7
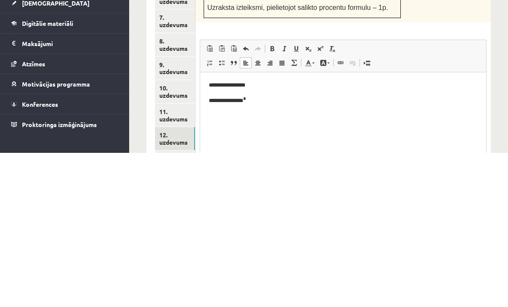
click at [322, 199] on span at bounding box center [320, 202] width 7 height 7
click at [328, 197] on link "Remove Format" at bounding box center [332, 202] width 12 height 11
click at [332, 199] on span at bounding box center [332, 202] width 7 height 7
click at [333, 199] on span at bounding box center [332, 202] width 7 height 7
click at [322, 199] on span at bounding box center [320, 202] width 7 height 7
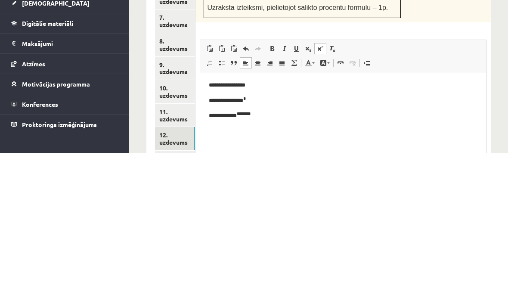
click at [322, 199] on span at bounding box center [320, 202] width 7 height 7
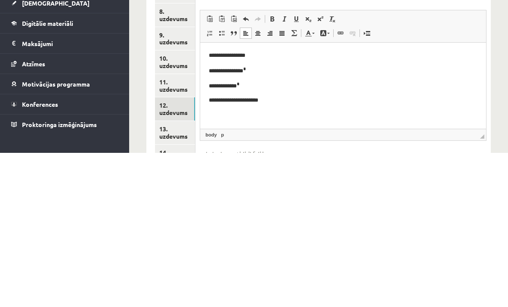
scroll to position [439, 0]
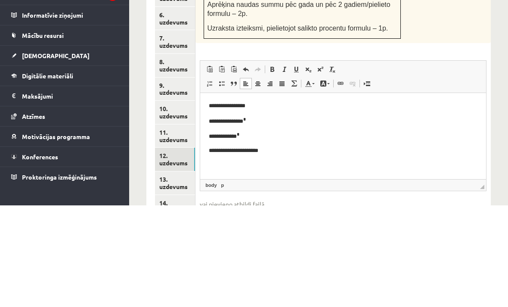
click at [395, 102] on p "**********" at bounding box center [343, 105] width 268 height 9
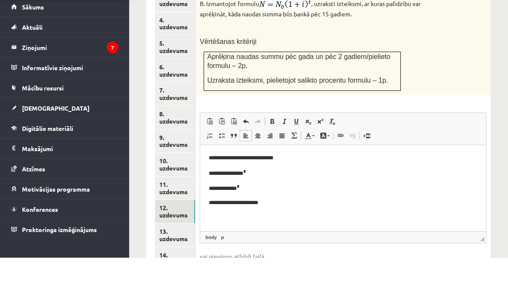
click at [311, 167] on span at bounding box center [308, 170] width 7 height 7
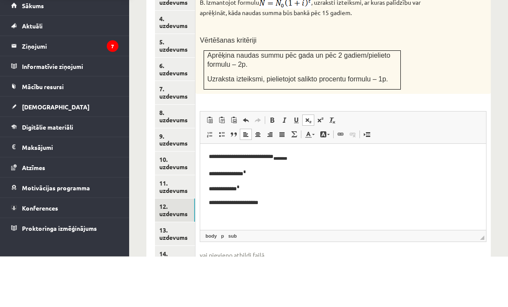
click at [309, 167] on span at bounding box center [308, 170] width 7 height 7
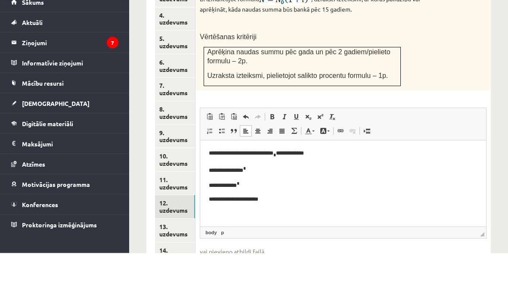
click at [324, 167] on span at bounding box center [320, 170] width 7 height 7
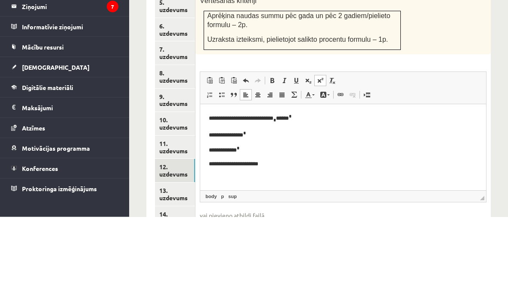
click at [323, 167] on span at bounding box center [320, 170] width 7 height 7
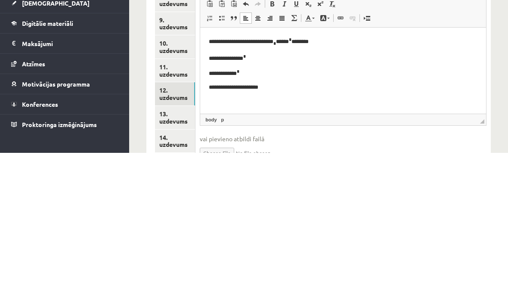
scroll to position [490, 0]
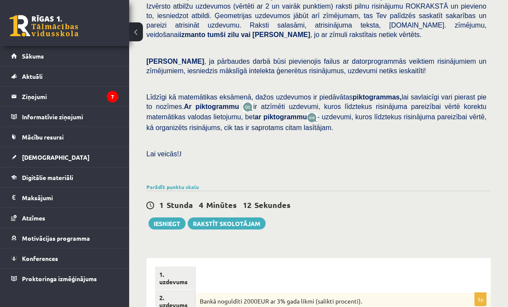
scroll to position [155, 0]
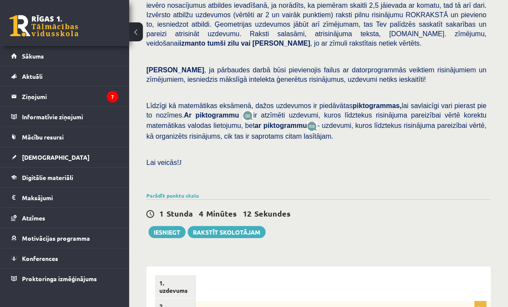
click at [164, 228] on button "Iesniegt" at bounding box center [166, 232] width 37 height 12
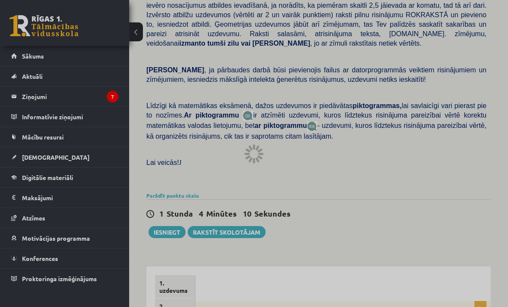
scroll to position [182, 0]
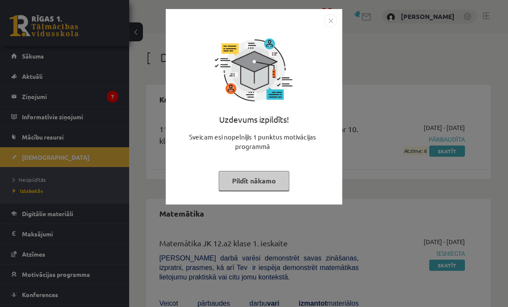
click at [328, 21] on img "Close" at bounding box center [330, 20] width 13 height 13
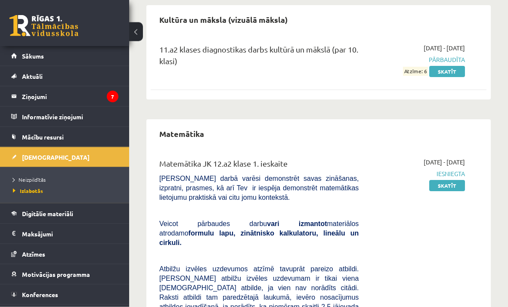
scroll to position [80, 0]
click at [455, 183] on link "Skatīt" at bounding box center [447, 185] width 36 height 11
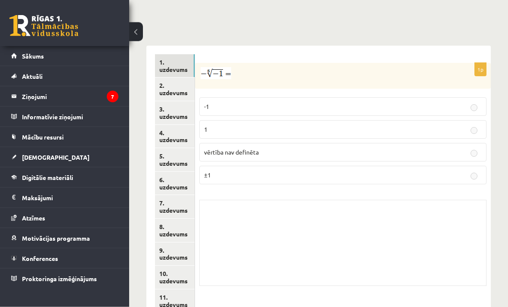
scroll to position [357, 0]
click at [70, 98] on legend "Ziņojumi 7" at bounding box center [70, 97] width 96 height 20
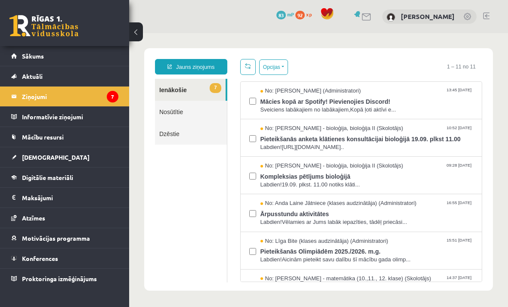
click at [438, 100] on span "Mācies kopā ar Spotify! Pievienojies Discord!" at bounding box center [366, 100] width 213 height 11
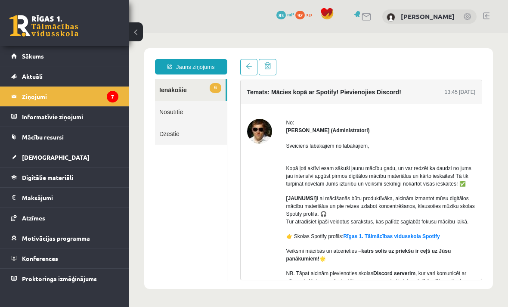
click at [54, 167] on link "[DEMOGRAPHIC_DATA]" at bounding box center [64, 157] width 107 height 20
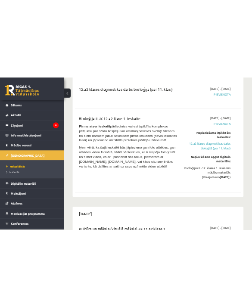
scroll to position [600, 0]
